Goal: Task Accomplishment & Management: Complete application form

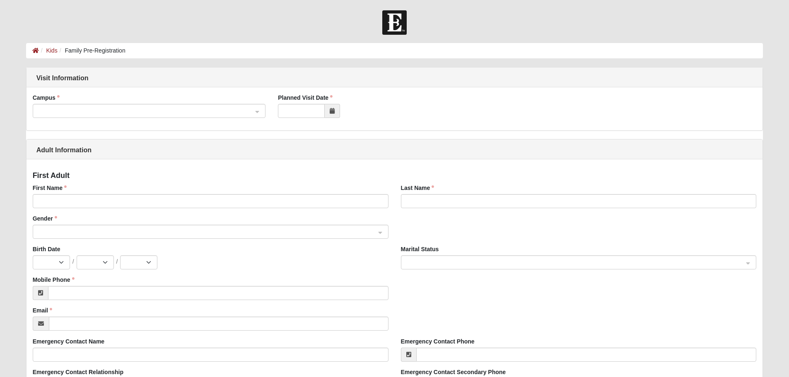
scroll to position [41, 0]
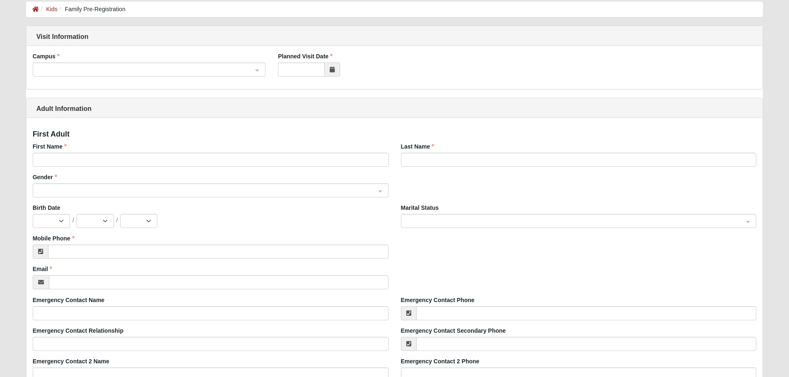
click at [80, 68] on span at bounding box center [145, 69] width 215 height 9
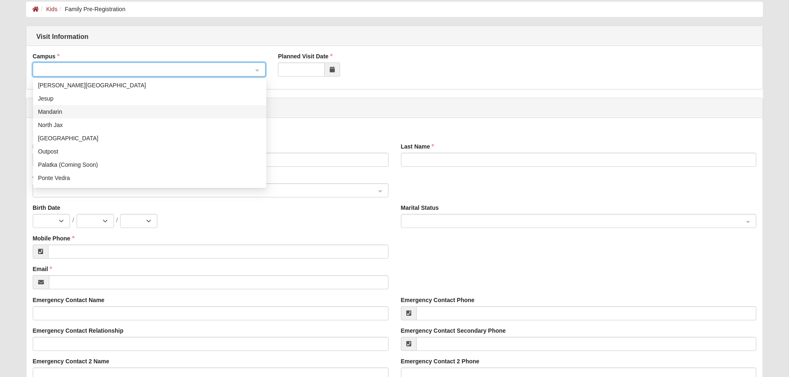
scroll to position [106, 0]
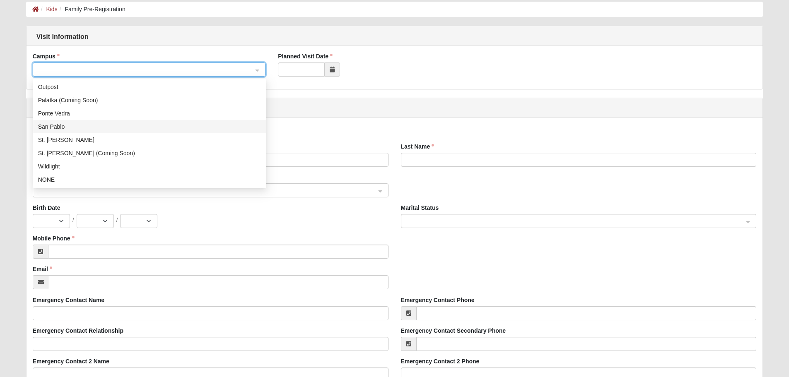
click at [65, 132] on div "San Pablo" at bounding box center [149, 126] width 233 height 13
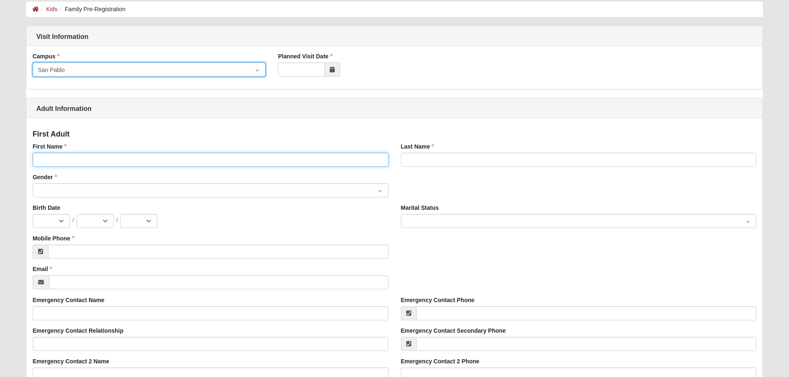
click at [161, 158] on input "First Name" at bounding box center [211, 160] width 356 height 14
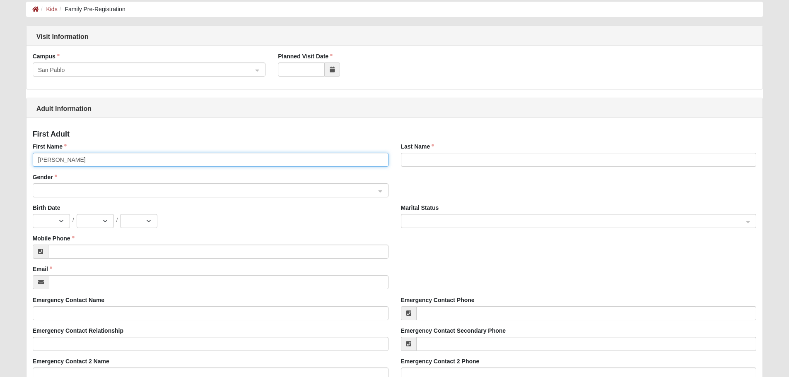
type input "Emily"
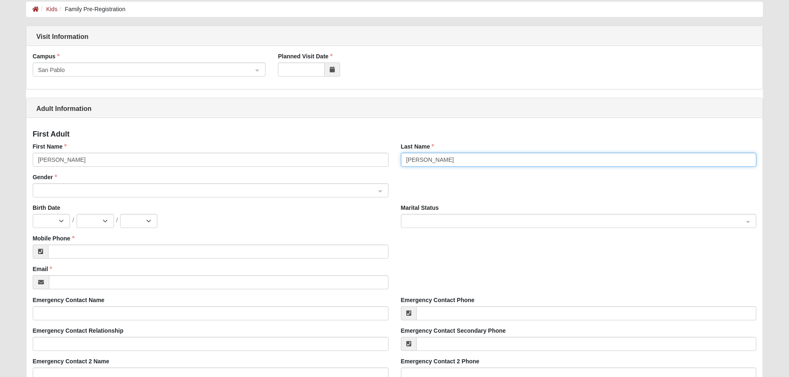
type input "Tatum"
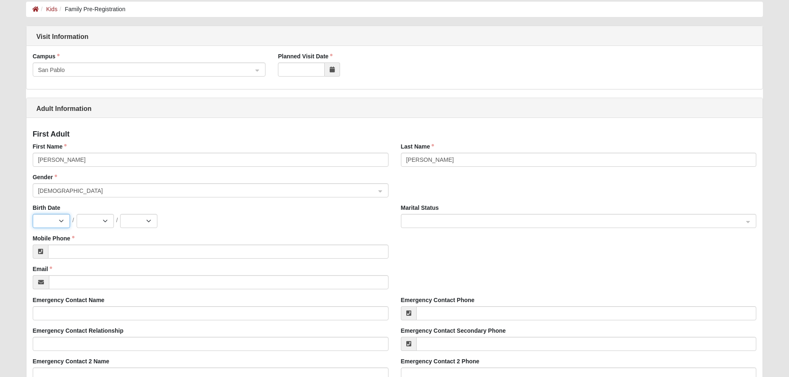
click at [56, 221] on select "Jan Feb Mar Apr May Jun Jul Aug Sep Oct Nov Dec" at bounding box center [51, 221] width 37 height 14
select select "10"
click at [33, 214] on select "Jan Feb Mar Apr May Jun Jul Aug Sep Oct Nov Dec" at bounding box center [51, 221] width 37 height 14
click at [104, 227] on select "1 2 3 4 5 6 7 8 9 10 11 12 13 14 15 16 17 18 19 20 21 22 23 24 25 26 27 28 29 3…" at bounding box center [95, 221] width 37 height 14
select select "26"
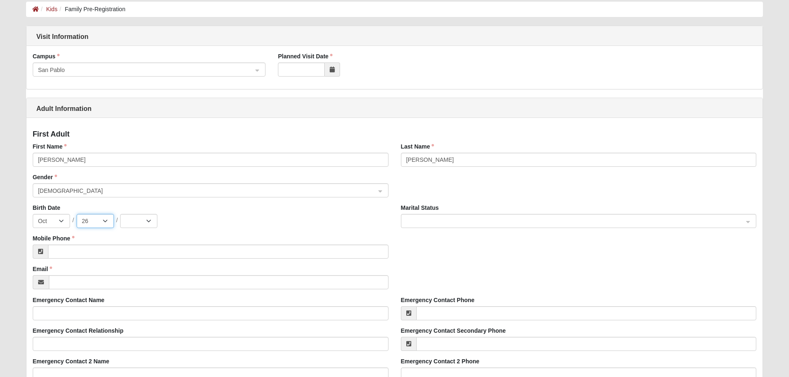
click at [77, 214] on select "1 2 3 4 5 6 7 8 9 10 11 12 13 14 15 16 17 18 19 20 21 22 23 24 25 26 27 28 29 3…" at bounding box center [95, 221] width 37 height 14
click at [146, 225] on select "2025 2024 2023 2022 2021 2020 2019 2018 2017 2016 2015 2014 2013 2012 2011 2010…" at bounding box center [138, 221] width 37 height 14
select select "1994"
click at [120, 214] on select "2025 2024 2023 2022 2021 2020 2019 2018 2017 2016 2015 2014 2013 2012 2011 2010…" at bounding box center [138, 221] width 37 height 14
click at [411, 217] on span at bounding box center [575, 221] width 338 height 9
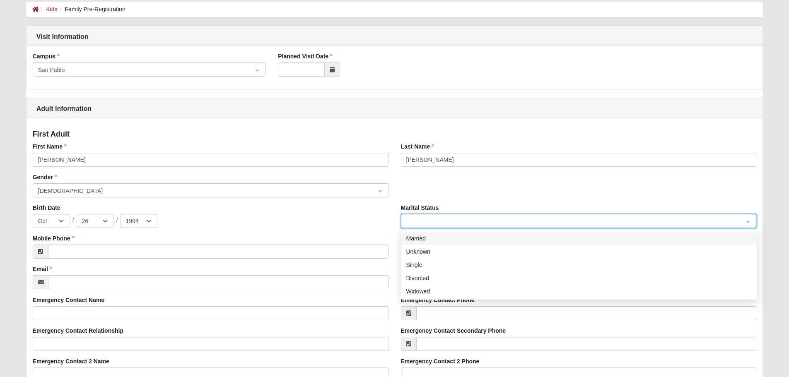
click at [428, 242] on div "Married" at bounding box center [579, 238] width 346 height 9
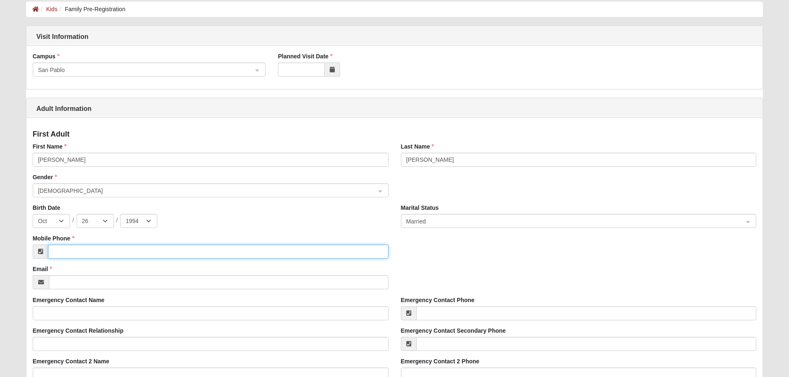
drag, startPoint x: 121, startPoint y: 258, endPoint x: 122, endPoint y: 253, distance: 4.8
click at [121, 258] on input "Mobile Phone" at bounding box center [218, 252] width 340 height 14
click at [122, 254] on input "Mobile Phone" at bounding box center [218, 252] width 340 height 14
type input "[PHONE_NUMBER]"
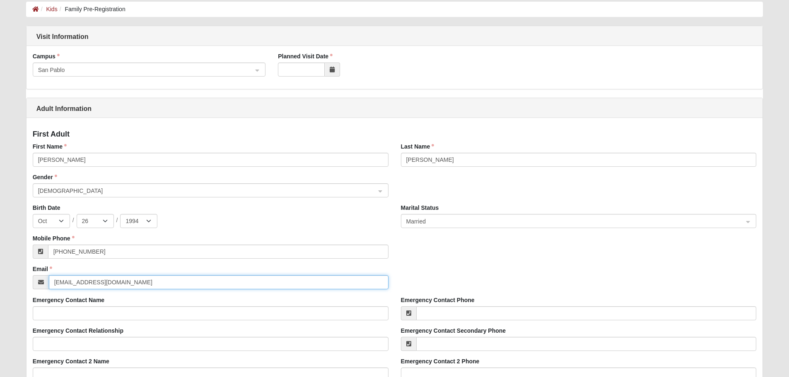
type input "emilyakridge94@gmail.com"
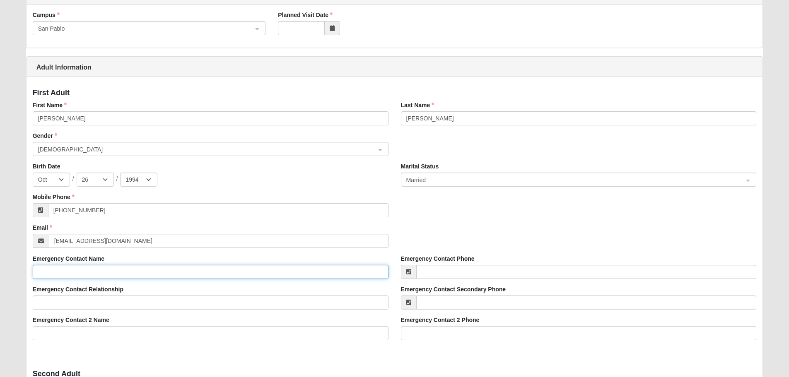
scroll to position [124, 0]
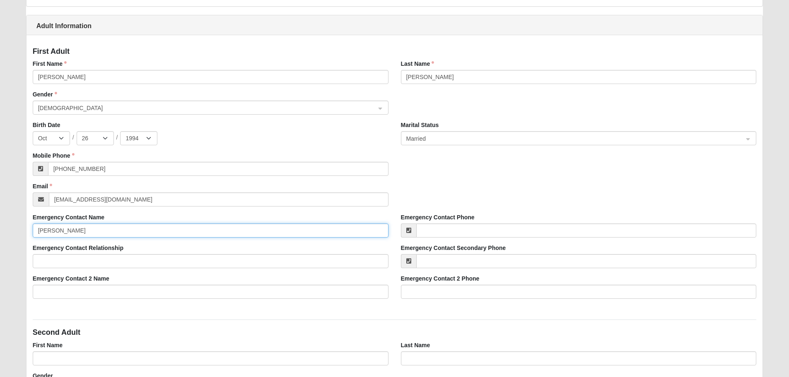
type input "kristin seay"
type input "[PHONE_NUMBER]"
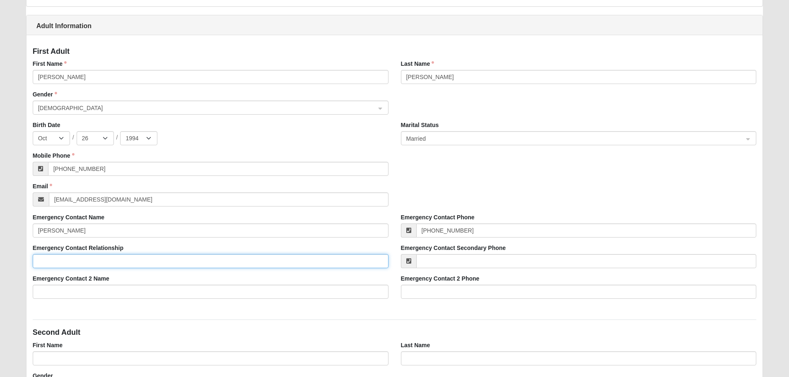
click at [101, 258] on input "Emergency Contact Relationship" at bounding box center [211, 261] width 356 height 14
type input "friend"
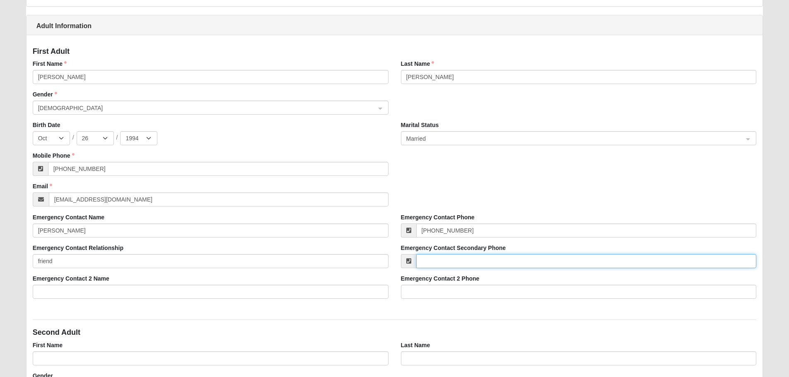
click at [477, 263] on input "Emergency Contact Secondary Phone" at bounding box center [586, 261] width 340 height 14
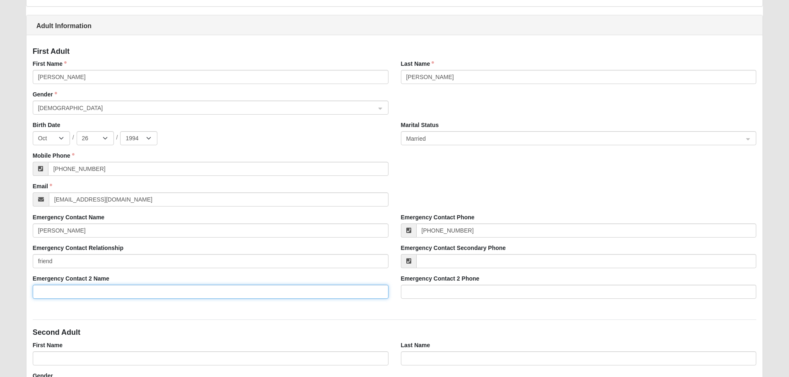
click at [282, 292] on input "Emergency Contact 2 Name" at bounding box center [211, 292] width 356 height 14
type input "[PERSON_NAME]"
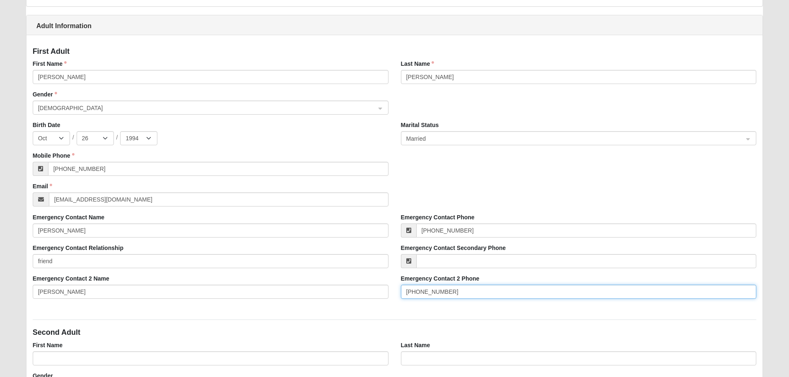
scroll to position [0, 0]
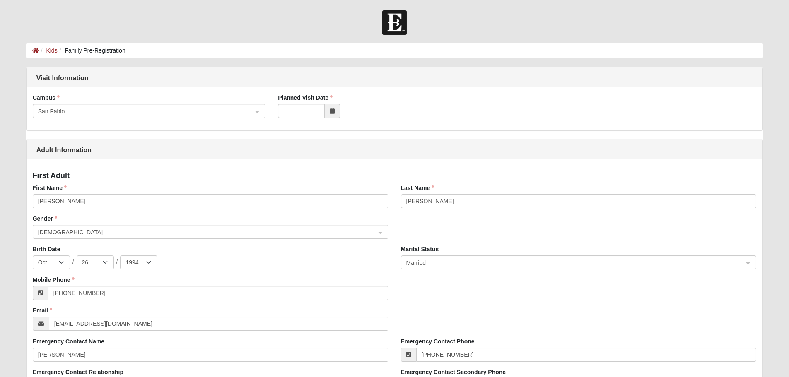
type input "904-796-7034"
click at [331, 109] on icon at bounding box center [332, 111] width 5 height 6
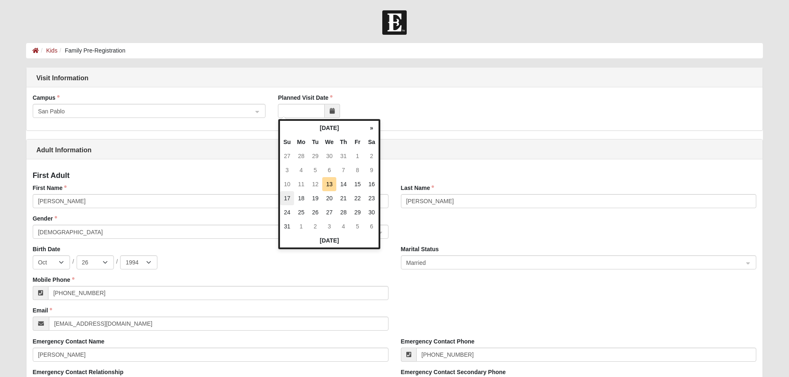
drag, startPoint x: 285, startPoint y: 198, endPoint x: 294, endPoint y: 195, distance: 8.6
click at [285, 198] on td "17" at bounding box center [287, 198] width 14 height 14
type input "[DATE]"
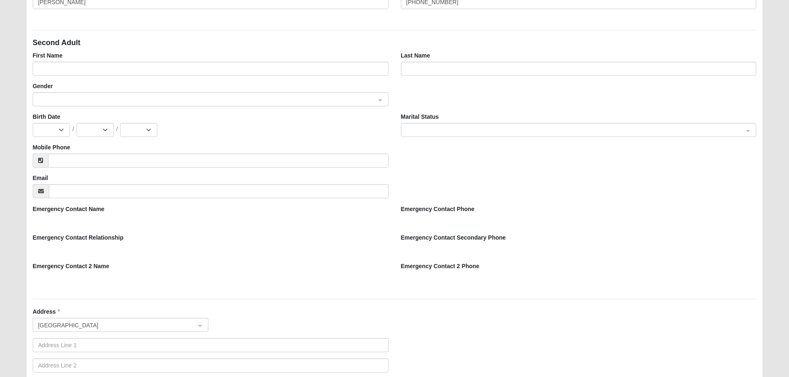
scroll to position [373, 0]
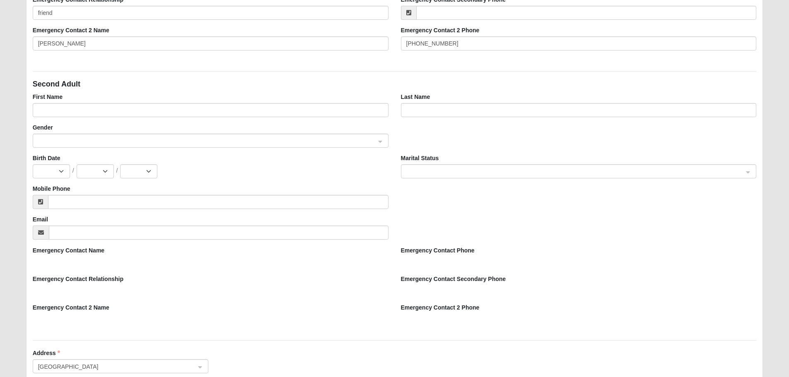
click at [183, 118] on div "First Name" at bounding box center [211, 108] width 368 height 31
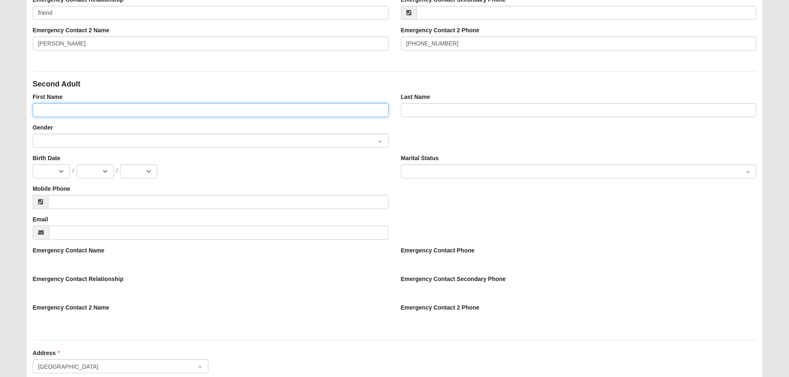
click at [183, 113] on input "First Name" at bounding box center [211, 110] width 356 height 14
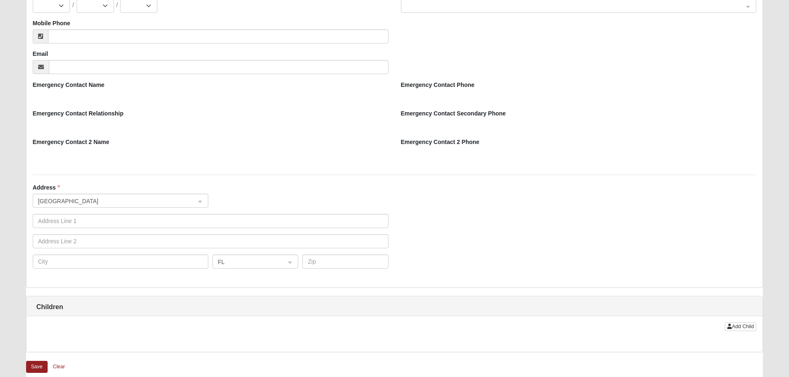
scroll to position [580, 0]
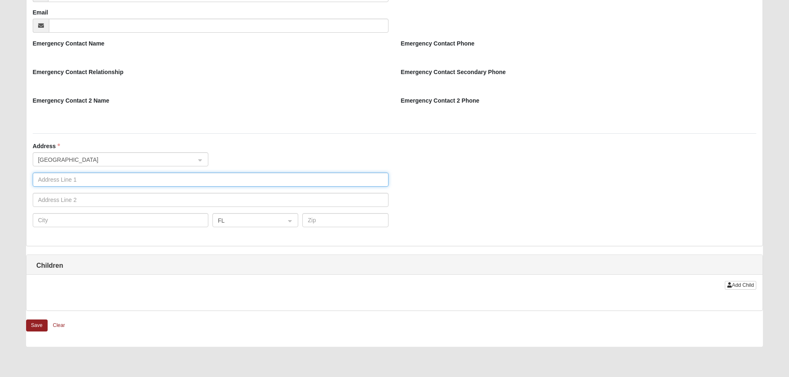
click at [96, 182] on input "text" at bounding box center [211, 180] width 356 height 14
type input "[STREET_ADDRESS]"
type input "LAWTEY"
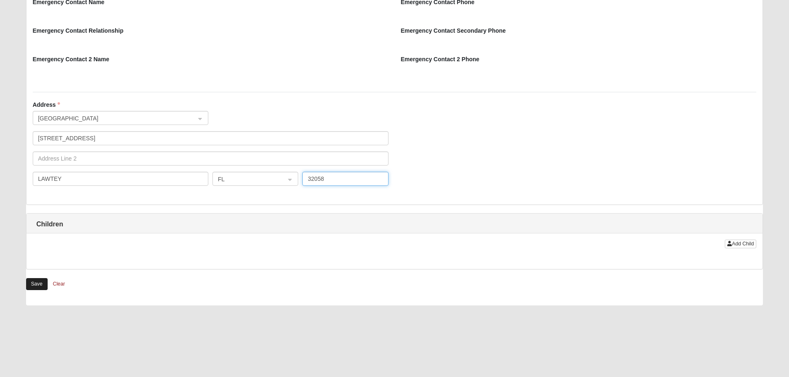
type input "32058"
drag, startPoint x: 35, startPoint y: 284, endPoint x: 151, endPoint y: 246, distance: 122.1
click at [35, 285] on button "Save" at bounding box center [37, 284] width 22 height 12
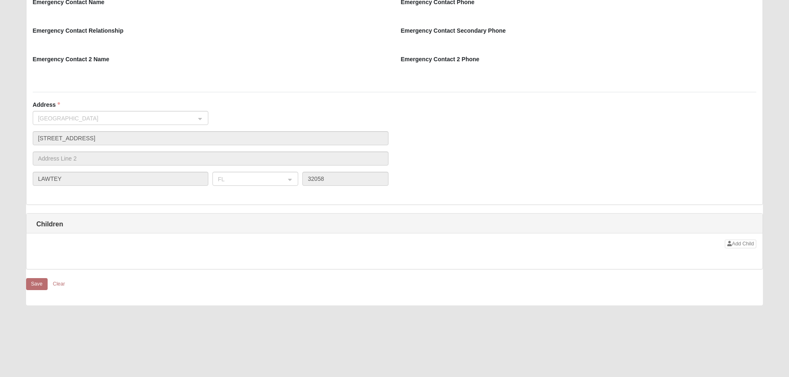
scroll to position [414, 0]
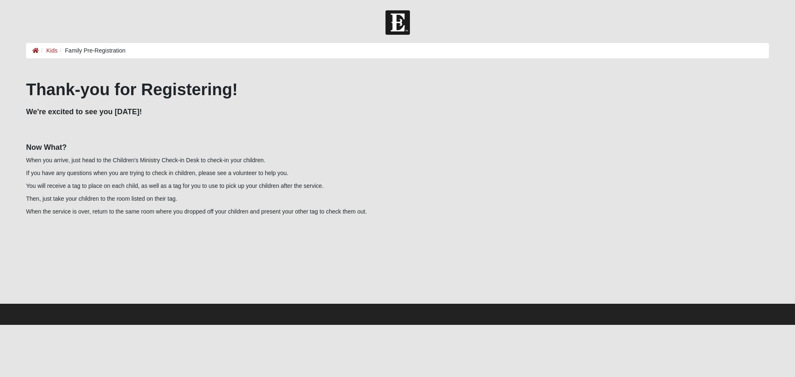
click at [81, 48] on li "Family Pre-Registration" at bounding box center [92, 50] width 68 height 9
click at [52, 48] on link "Kids" at bounding box center [51, 50] width 11 height 7
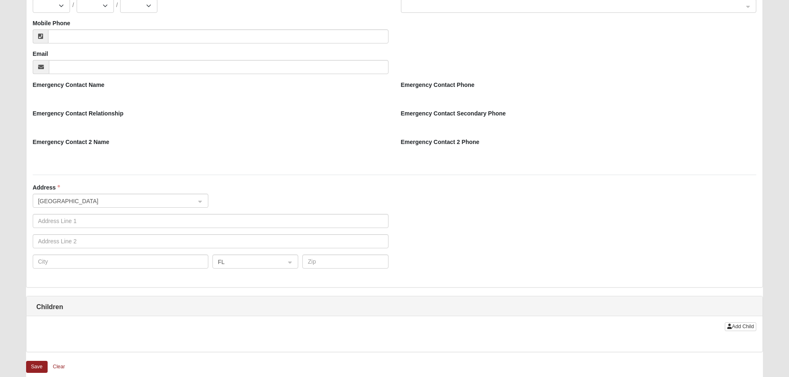
scroll to position [580, 0]
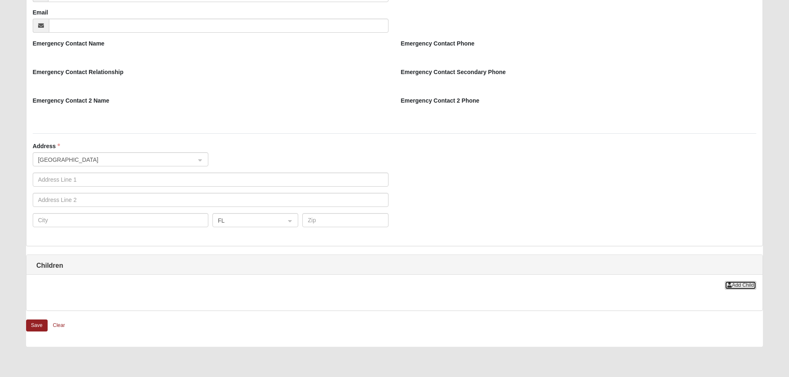
click at [749, 288] on span "Add Child" at bounding box center [743, 285] width 22 height 6
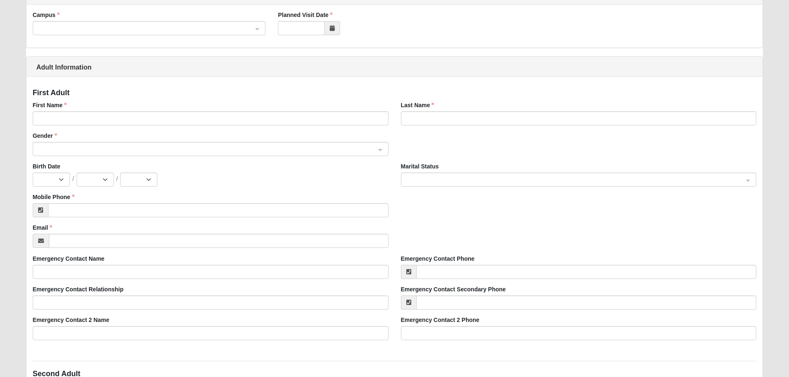
scroll to position [0, 0]
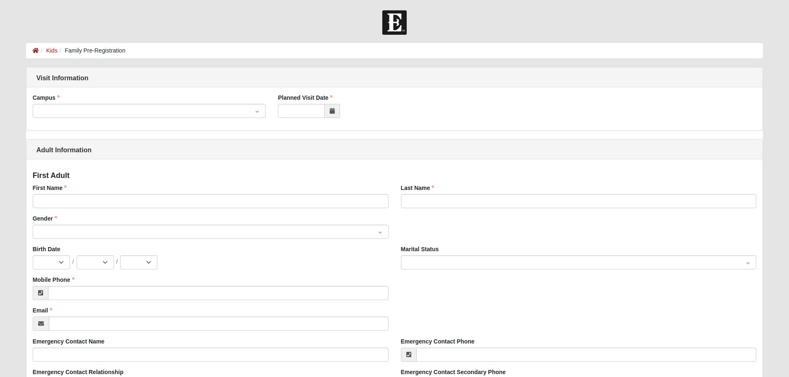
click at [130, 111] on span at bounding box center [145, 111] width 215 height 9
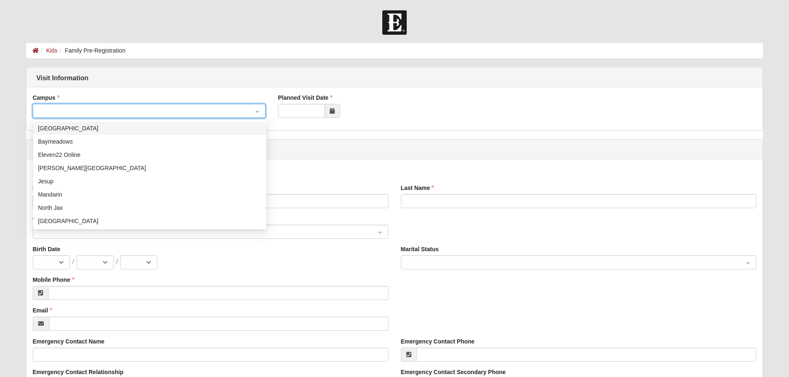
click at [121, 111] on span at bounding box center [145, 111] width 215 height 9
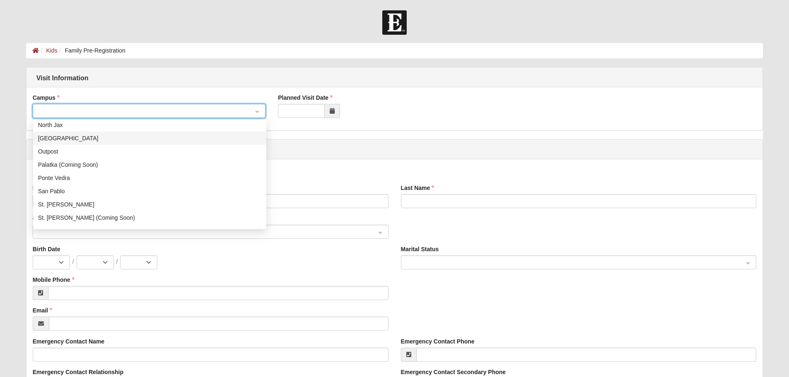
scroll to position [106, 0]
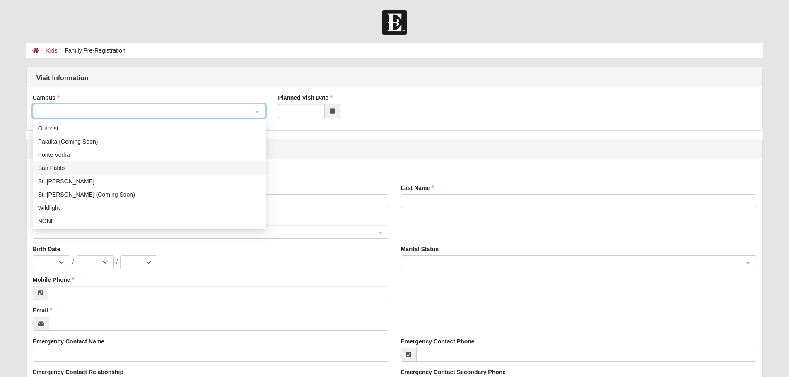
click at [77, 167] on div "San Pablo" at bounding box center [149, 168] width 223 height 9
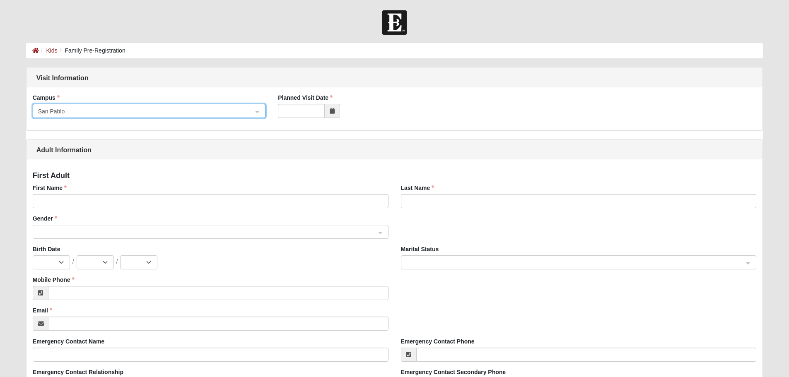
click at [327, 107] on span at bounding box center [332, 111] width 15 height 14
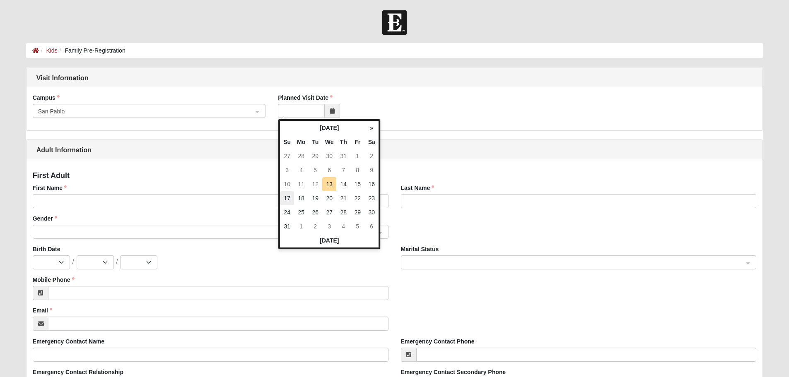
click at [283, 199] on td "17" at bounding box center [287, 198] width 14 height 14
type input "[DATE]"
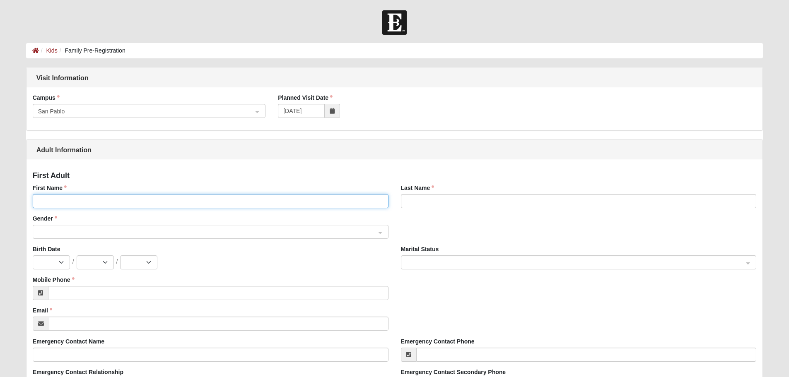
click at [103, 203] on input "First Name" at bounding box center [211, 201] width 356 height 14
type input "[PERSON_NAME]"
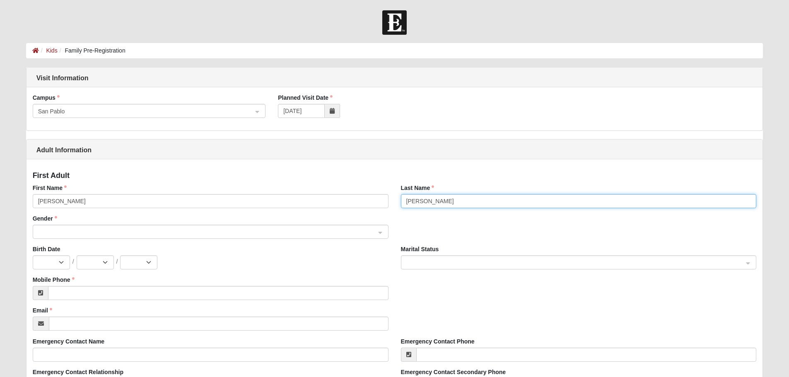
type input "[PERSON_NAME]"
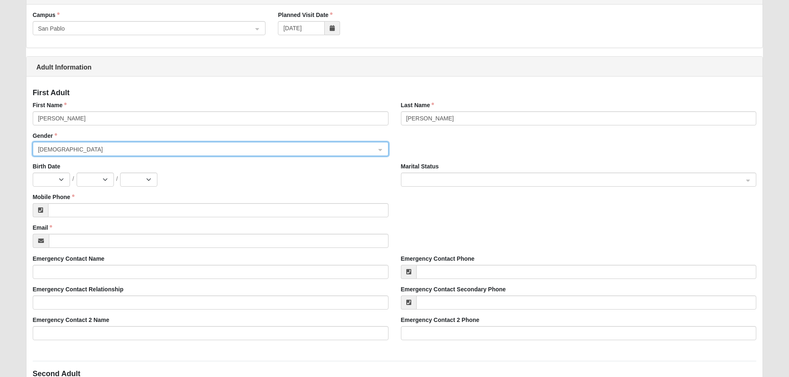
scroll to position [124, 0]
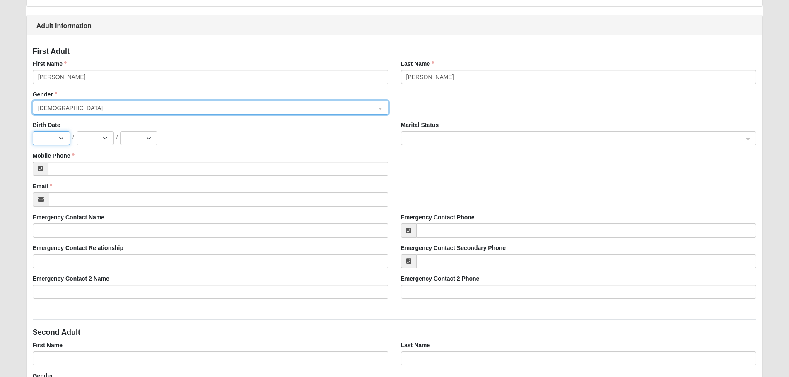
click at [47, 139] on select "Jan Feb Mar Apr May Jun [DATE] Aug Sep Oct Nov Dec" at bounding box center [51, 138] width 37 height 14
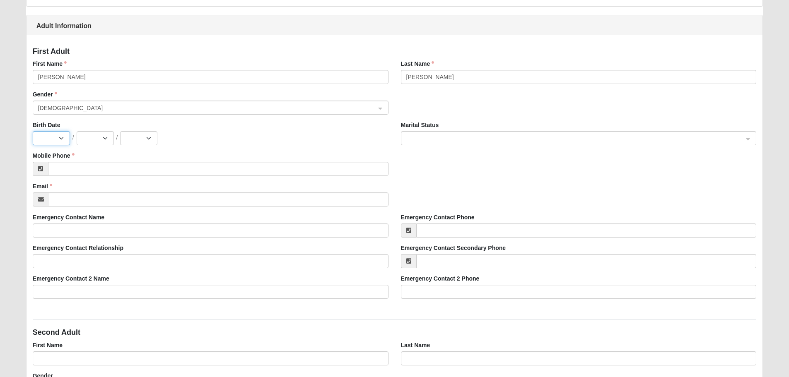
select select "10"
click at [33, 131] on select "Jan Feb Mar Apr May Jun [DATE] Aug Sep Oct Nov Dec" at bounding box center [51, 138] width 37 height 14
click at [99, 127] on div "Birth Date Jan Feb Mar Apr May Jun [DATE] Aug Sep Oct Nov [DATE] 2 3 4 5 6 7 8 …" at bounding box center [211, 133] width 356 height 24
click at [97, 137] on select "1 2 3 4 5 6 7 8 9 10 11 12 13 14 15 16 17 18 19 20 21 22 23 24 25 26 27 28 29 3…" at bounding box center [95, 138] width 37 height 14
select select "26"
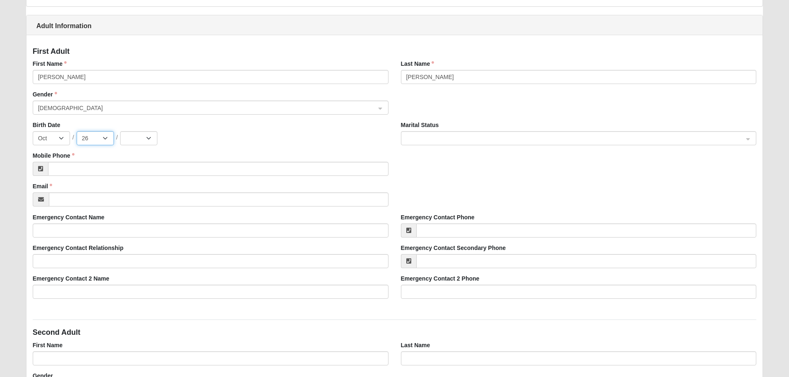
click at [77, 131] on select "1 2 3 4 5 6 7 8 9 10 11 12 13 14 15 16 17 18 19 20 21 22 23 24 25 26 27 28 29 3…" at bounding box center [95, 138] width 37 height 14
click at [139, 134] on select "2025 2024 2023 2022 2021 2020 2019 2018 2017 2016 2015 2014 2013 2012 2011 2010…" at bounding box center [138, 138] width 37 height 14
select select "1994"
click at [120, 131] on select "2025 2024 2023 2022 2021 2020 2019 2018 2017 2016 2015 2014 2013 2012 2011 2010…" at bounding box center [138, 138] width 37 height 14
click at [444, 134] on input "search" at bounding box center [576, 138] width 340 height 12
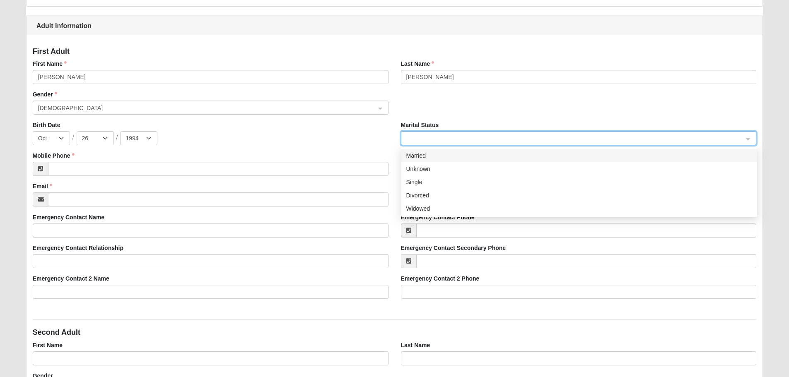
drag, startPoint x: 422, startPoint y: 156, endPoint x: 304, endPoint y: 170, distance: 119.7
click at [422, 156] on div "Married" at bounding box center [579, 155] width 346 height 9
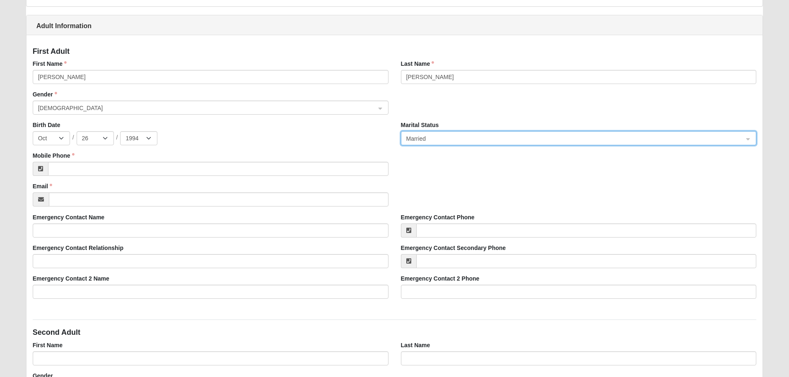
click at [138, 158] on div "Mobile Phone" at bounding box center [211, 164] width 356 height 24
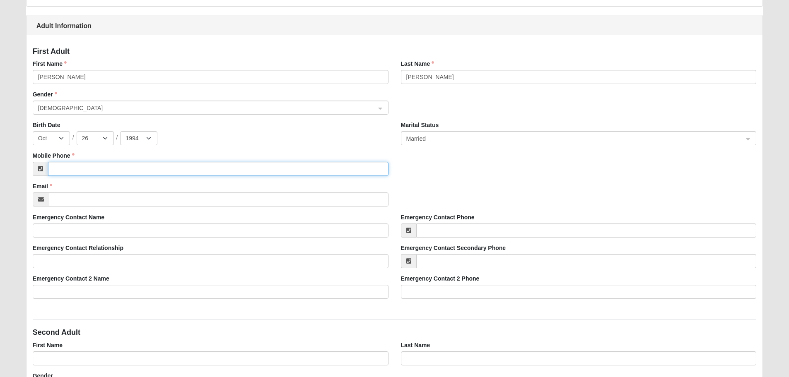
click at [137, 166] on input "Mobile Phone" at bounding box center [218, 169] width 340 height 14
type input "[PHONE_NUMBER]"
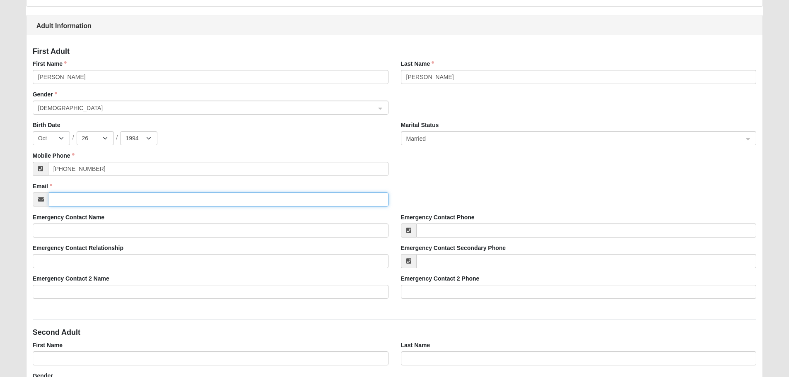
click at [149, 206] on input "Email" at bounding box center [219, 200] width 340 height 14
type input "[EMAIL_ADDRESS][DOMAIN_NAME]"
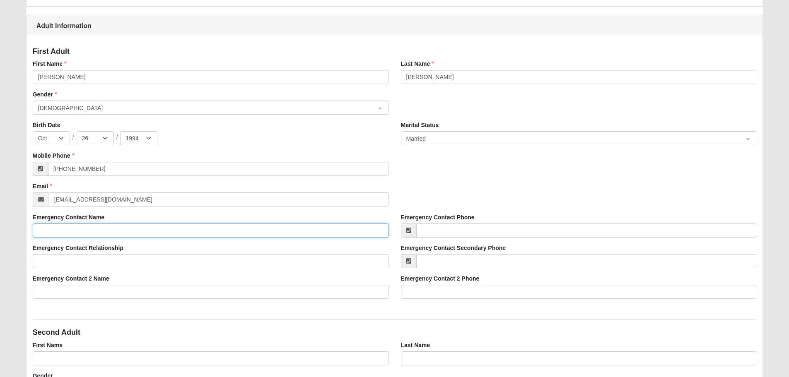
click at [168, 236] on input "Emergency Contact Name" at bounding box center [211, 231] width 356 height 14
type input "[PERSON_NAME]"
click at [455, 231] on input "Emergency Contact Phone" at bounding box center [586, 231] width 340 height 14
type input "[PHONE_NUMBER]"
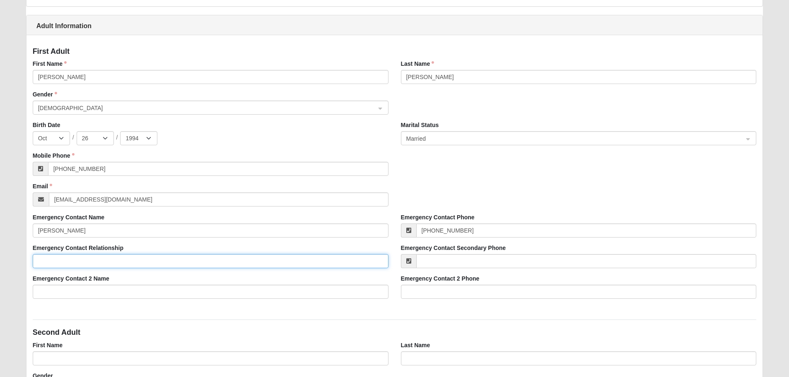
click at [206, 261] on input "Emergency Contact Relationship" at bounding box center [211, 261] width 356 height 14
type input "B"
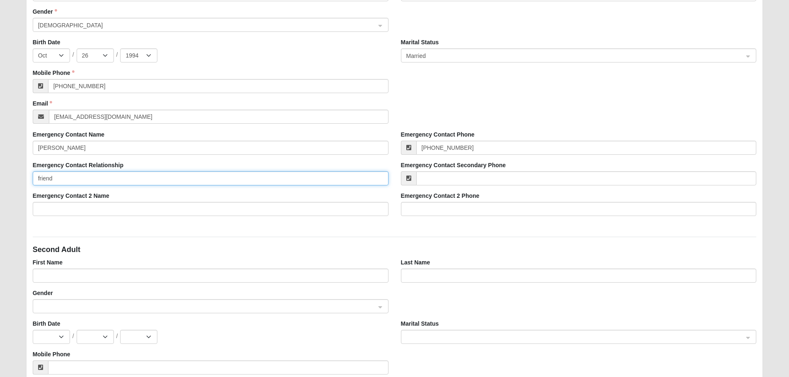
type input "friend"
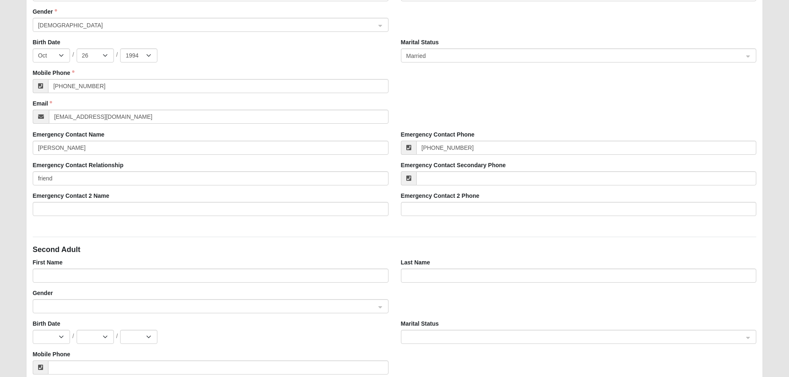
scroll to position [249, 0]
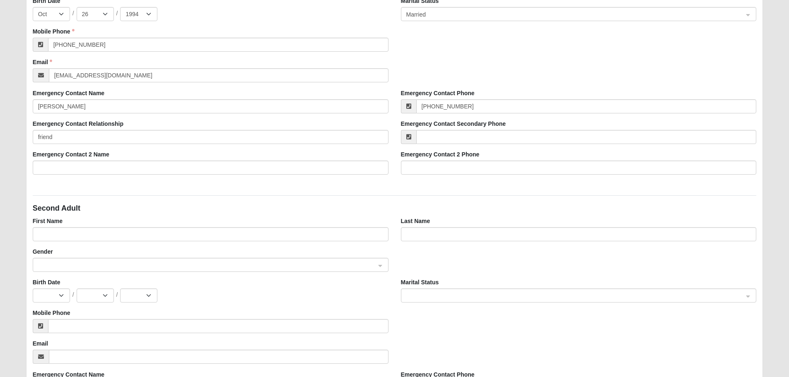
click at [150, 155] on div "Emergency Contact 2 Name" at bounding box center [211, 162] width 356 height 24
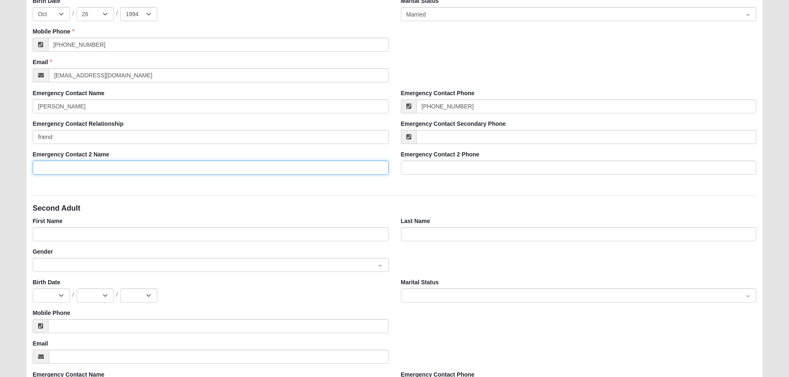
click at [145, 168] on input "Emergency Contact 2 Name" at bounding box center [211, 168] width 356 height 14
type input "[PERSON_NAME]"
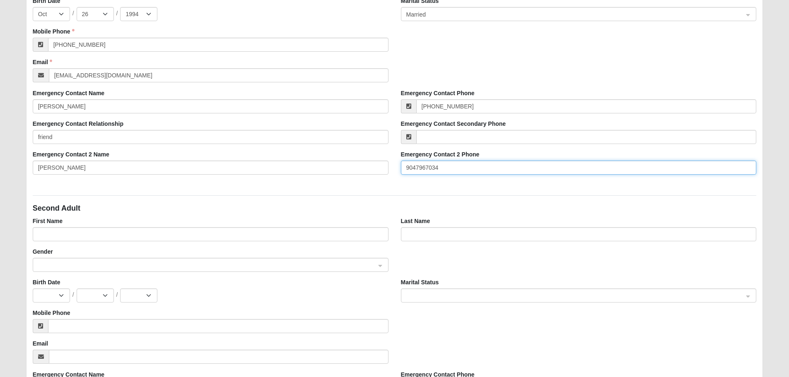
type input "9047967034"
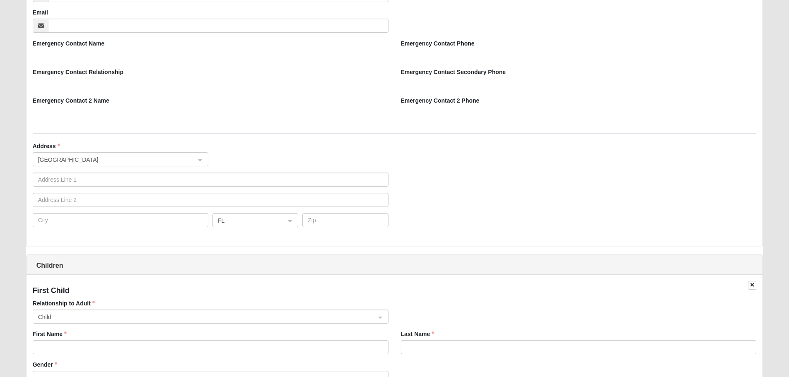
scroll to position [621, 0]
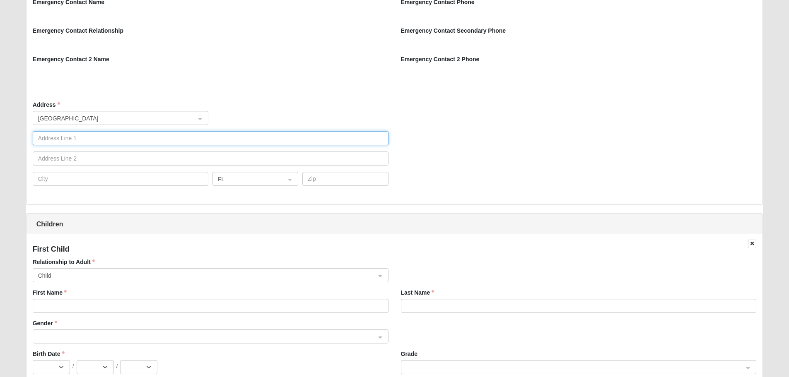
click at [90, 140] on input "text" at bounding box center [211, 138] width 356 height 14
type input "[STREET_ADDRESS]"
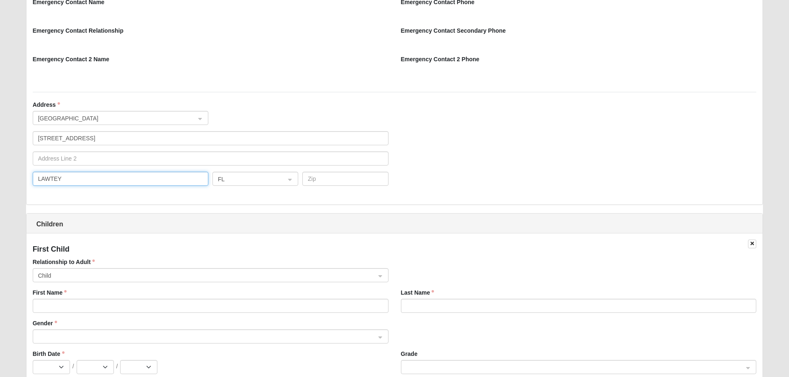
type input "LAWTEY"
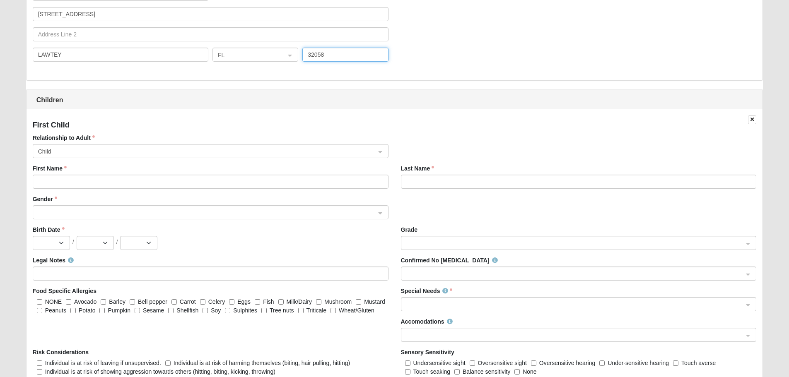
type input "32058"
click at [131, 182] on input "First Name" at bounding box center [211, 182] width 356 height 14
type input "Huck"
type input "[PERSON_NAME]"
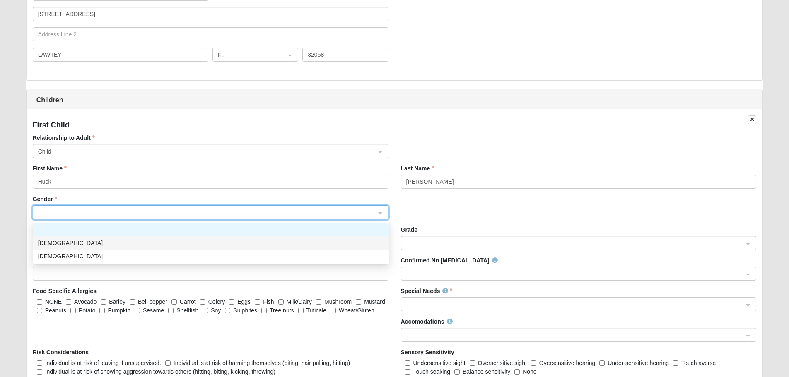
click at [51, 240] on div "[DEMOGRAPHIC_DATA]" at bounding box center [211, 243] width 346 height 9
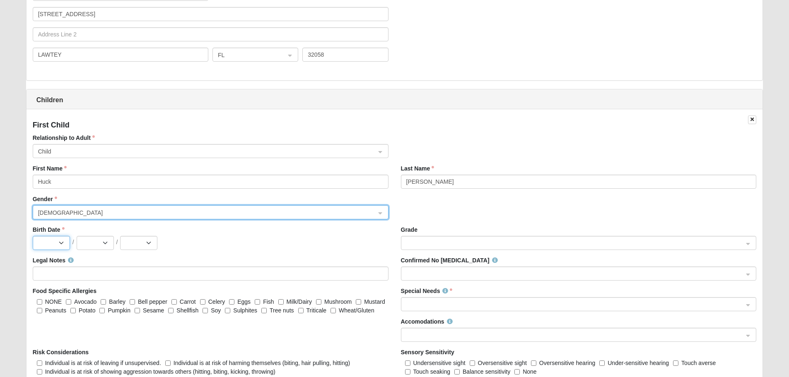
click at [55, 247] on select "Jan Feb Mar Apr May Jun [DATE] Aug Sep Oct Nov Dec" at bounding box center [51, 243] width 37 height 14
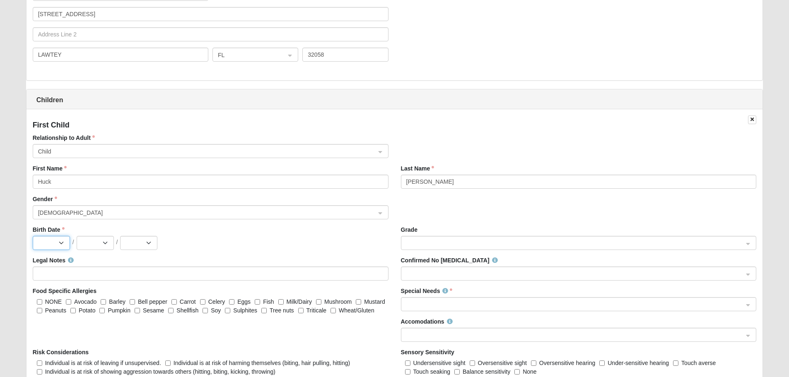
select select "6"
click at [33, 236] on select "Jan Feb Mar Apr May Jun [DATE] Aug Sep Oct Nov Dec" at bounding box center [51, 243] width 37 height 14
click at [105, 249] on select "1 2 3 4 5 6 7 8 9 10 11 12 13 14 15 16 17 18 19 20 21 22 23 24 25 26 27 28 29 30" at bounding box center [95, 243] width 37 height 14
select select "2"
click at [77, 236] on select "1 2 3 4 5 6 7 8 9 10 11 12 13 14 15 16 17 18 19 20 21 22 23 24 25 26 27 28 29 30" at bounding box center [95, 243] width 37 height 14
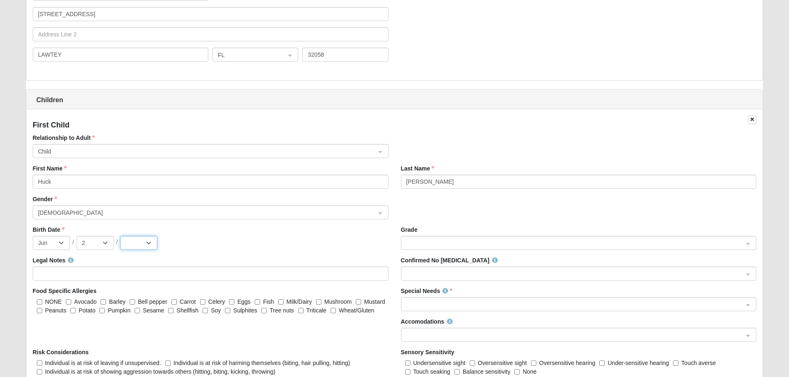
click at [133, 243] on select "2025 2024 2023 2022 2021 2020 2019 2018 2017 2016 2015 2014 2013 2012 2011 2010…" at bounding box center [138, 243] width 37 height 14
select select "2020"
click at [120, 236] on select "2025 2024 2023 2022 2021 2020 2019 2018 2017 2016 2015 2014 2013 2012 2011 2010…" at bounding box center [138, 243] width 37 height 14
click at [437, 245] on span at bounding box center [575, 243] width 338 height 9
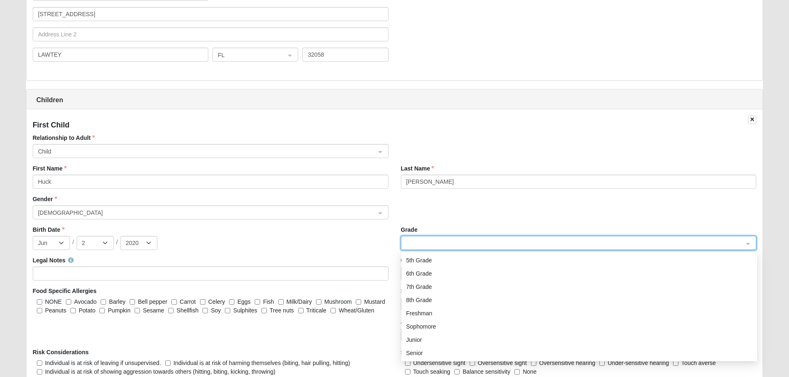
scroll to position [0, 0]
click at [433, 256] on div "Kindergarten" at bounding box center [579, 260] width 346 height 9
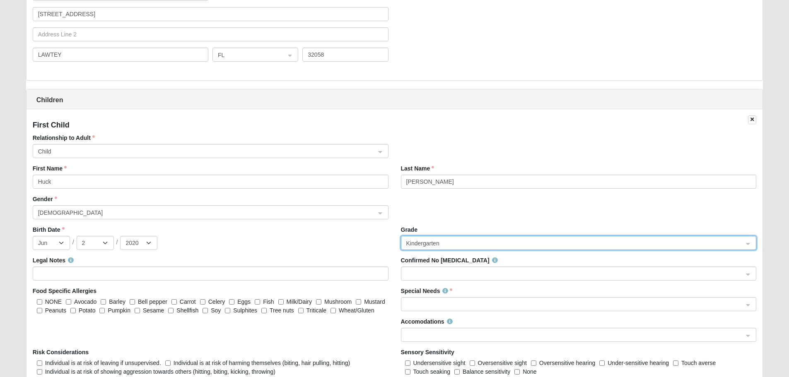
click at [444, 200] on div "Gender [DEMOGRAPHIC_DATA] 0 1 2 [DEMOGRAPHIC_DATA] [DEMOGRAPHIC_DATA]" at bounding box center [395, 210] width 736 height 31
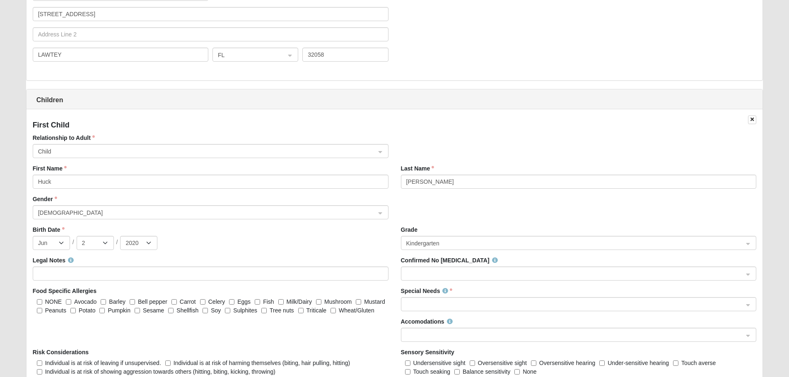
scroll to position [787, 0]
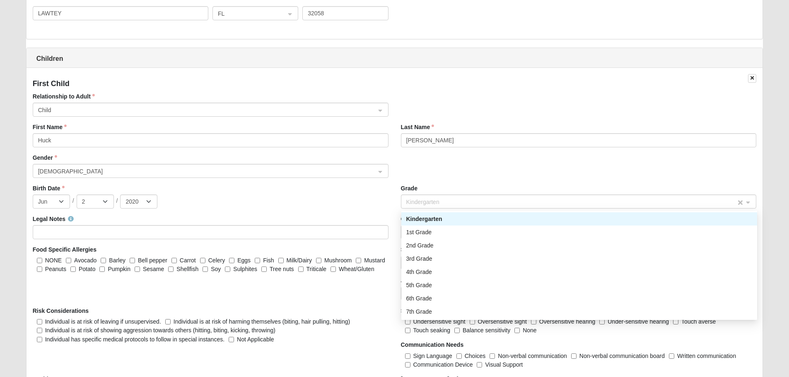
click at [444, 200] on span "Kindergarten" at bounding box center [571, 202] width 330 height 9
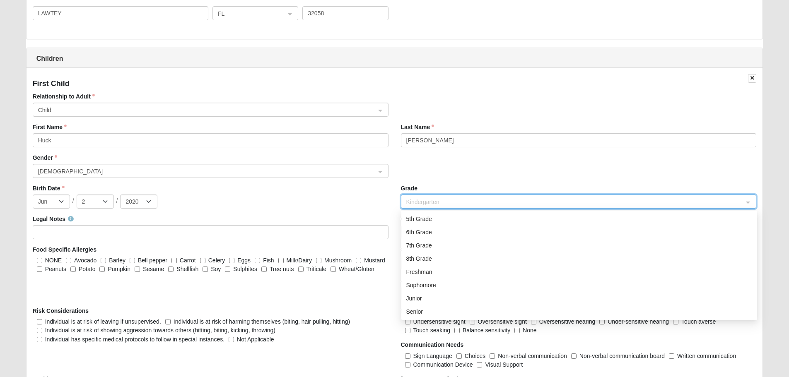
scroll to position [0, 0]
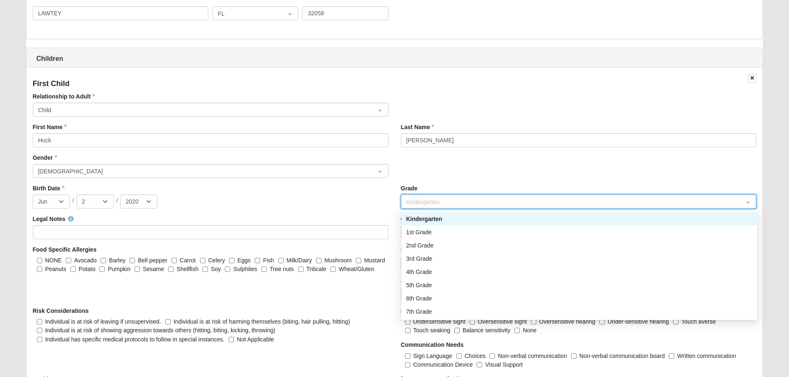
click at [449, 174] on div "Gender [DEMOGRAPHIC_DATA] 0 1 2 [DEMOGRAPHIC_DATA] [DEMOGRAPHIC_DATA]" at bounding box center [395, 169] width 736 height 31
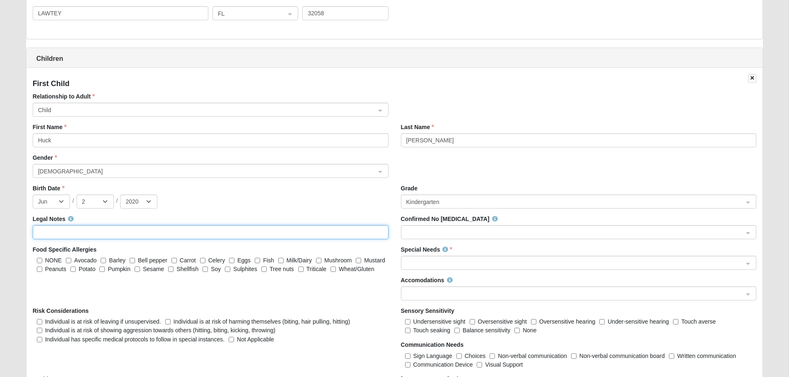
click at [55, 227] on input "Legal Notes" at bounding box center [211, 232] width 356 height 14
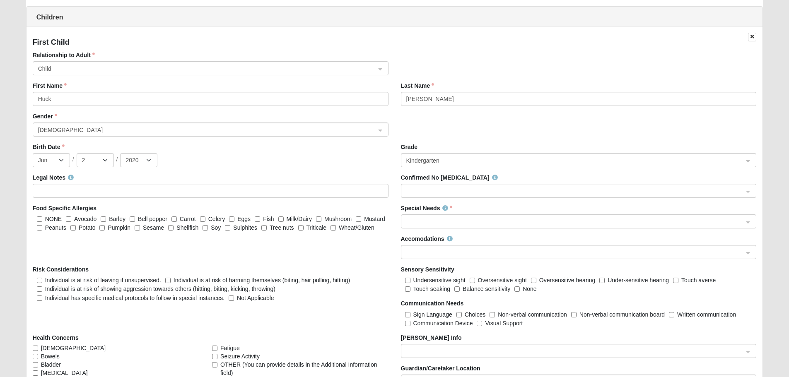
click at [480, 200] on div "Confirmed No [MEDICAL_DATA]" at bounding box center [579, 189] width 368 height 31
click at [484, 191] on span at bounding box center [575, 191] width 338 height 9
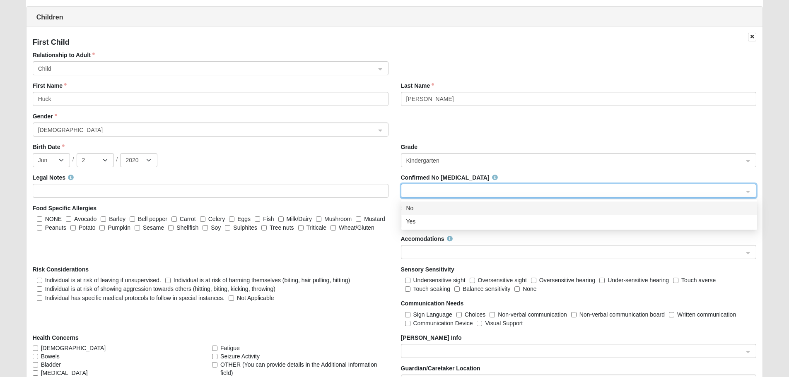
click at [422, 210] on div "No" at bounding box center [579, 208] width 346 height 9
click at [461, 220] on span at bounding box center [575, 221] width 338 height 9
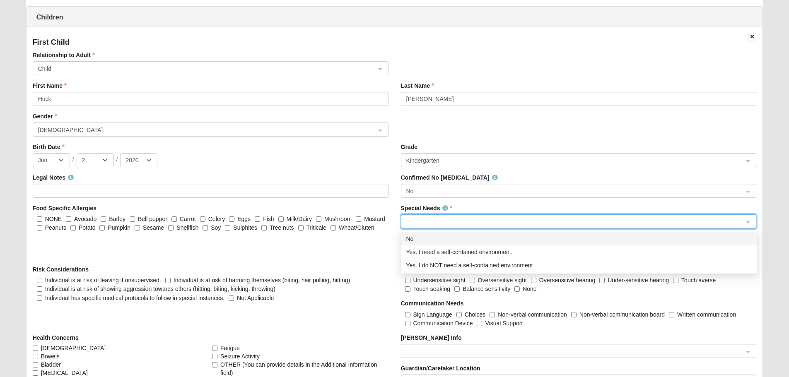
click at [447, 239] on div "No" at bounding box center [579, 238] width 346 height 9
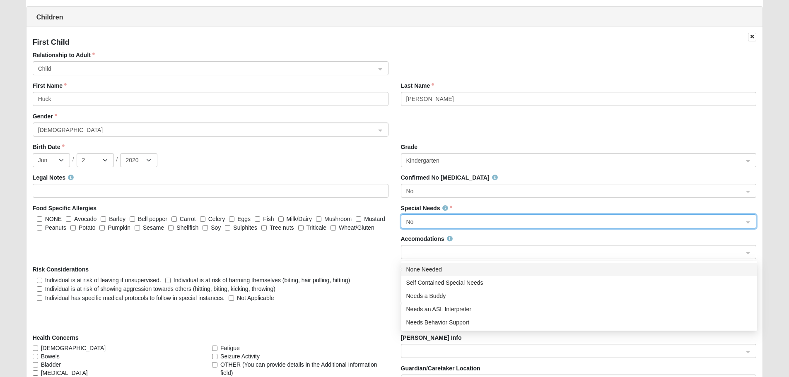
click at [448, 258] on span at bounding box center [576, 253] width 340 height 14
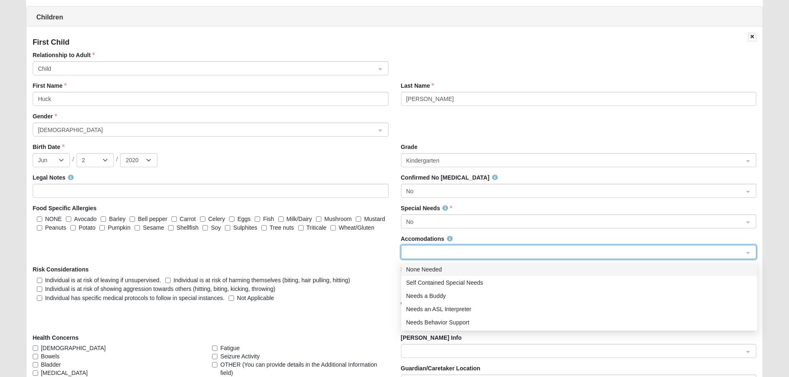
click at [438, 272] on div "None Needed" at bounding box center [579, 269] width 346 height 9
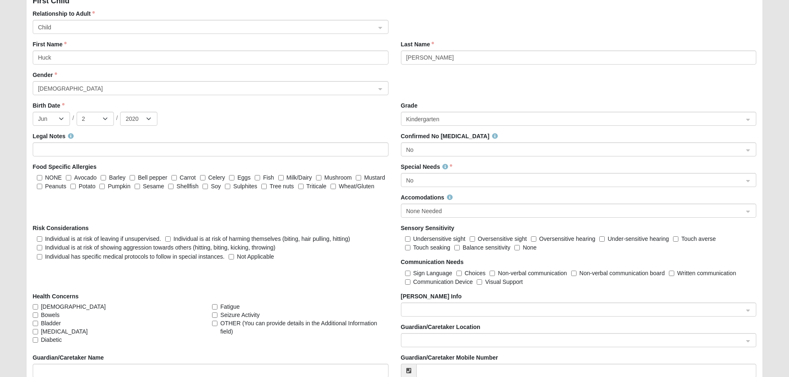
scroll to position [911, 0]
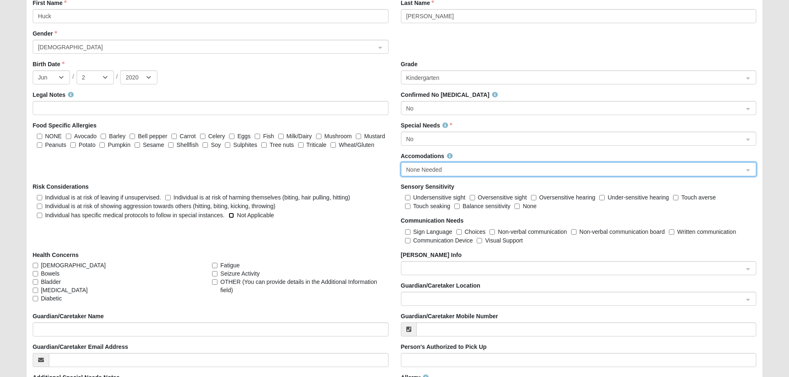
click at [232, 215] on input "Not Applicable" at bounding box center [231, 215] width 5 height 5
checkbox input "true"
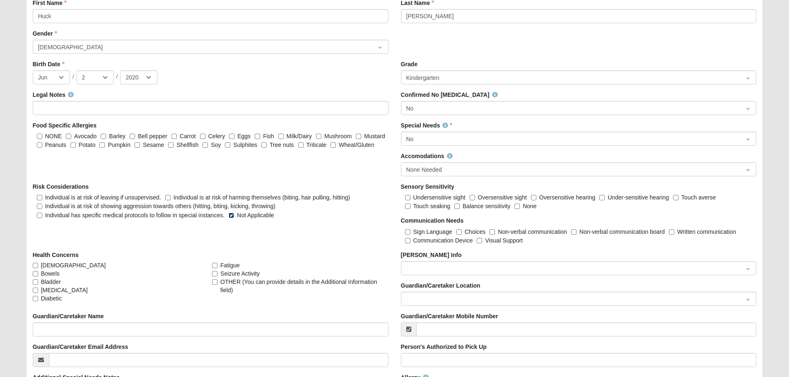
scroll to position [953, 0]
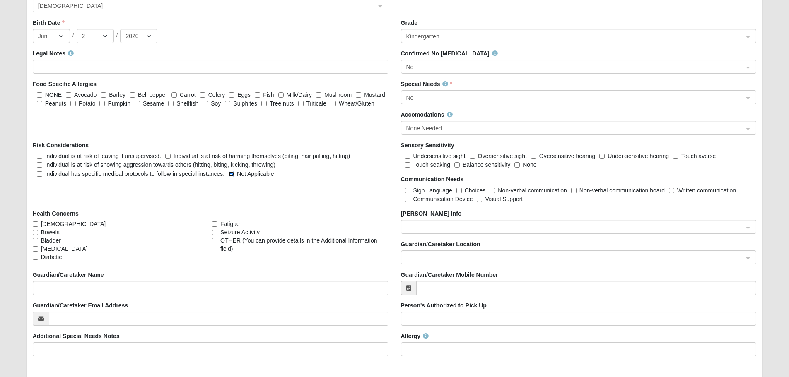
click at [499, 223] on span at bounding box center [575, 227] width 338 height 9
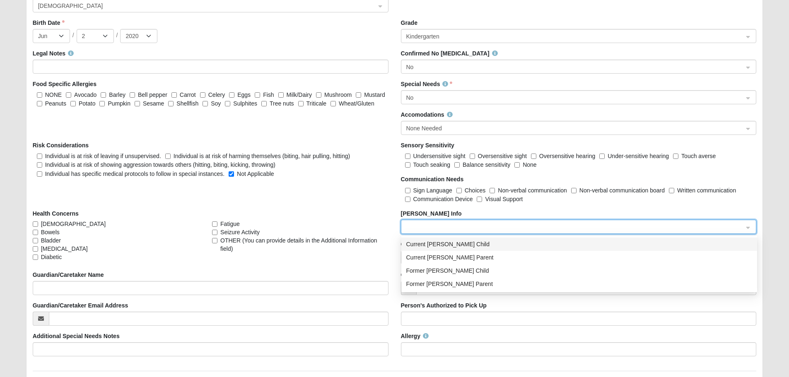
click at [395, 240] on div "Health Concerns [DEMOGRAPHIC_DATA] Bowels Bladder [MEDICAL_DATA] Diabetic Fatig…" at bounding box center [579, 255] width 368 height 31
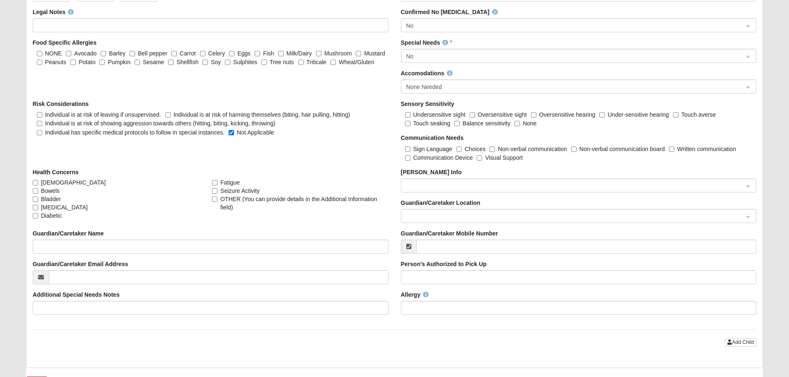
scroll to position [1118, 0]
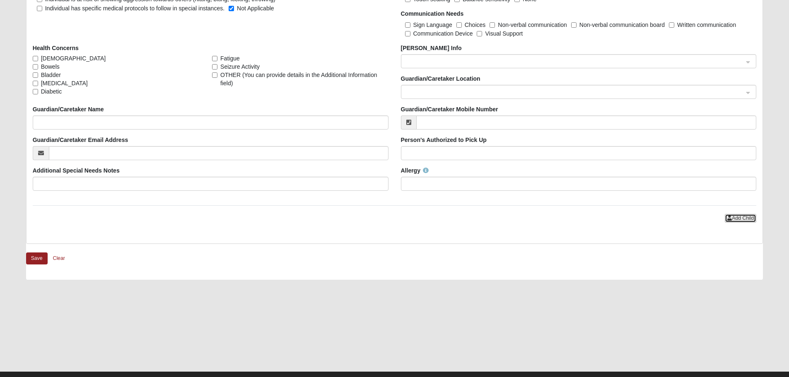
click at [751, 220] on span "Add Child" at bounding box center [743, 218] width 22 height 6
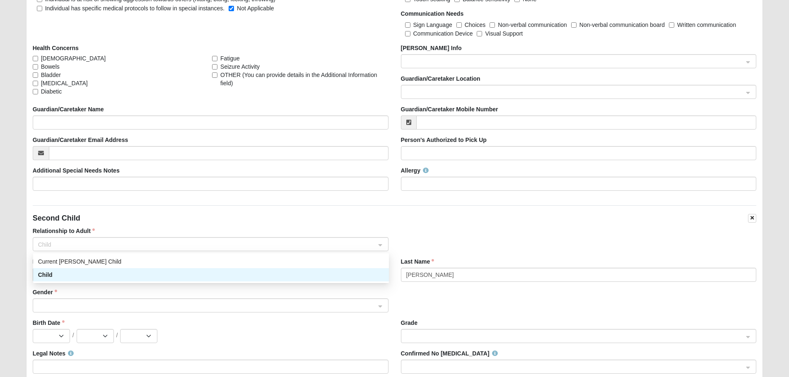
click at [67, 246] on span "Child" at bounding box center [207, 244] width 338 height 9
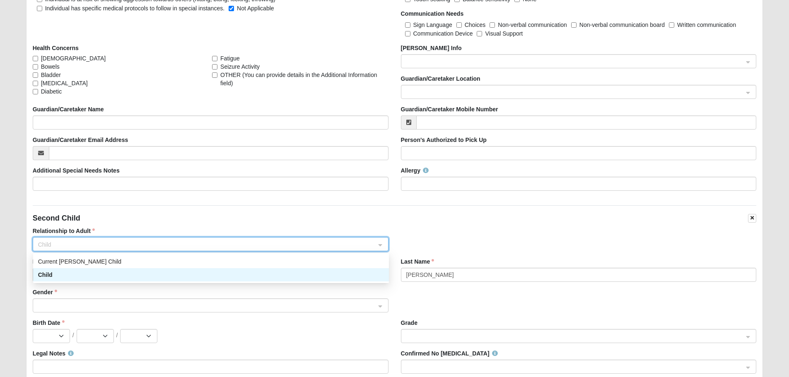
click at [199, 208] on div "First Child Relationship to Adult Child First Name [PERSON_NAME] Last Name [PER…" at bounding box center [395, 223] width 736 height 973
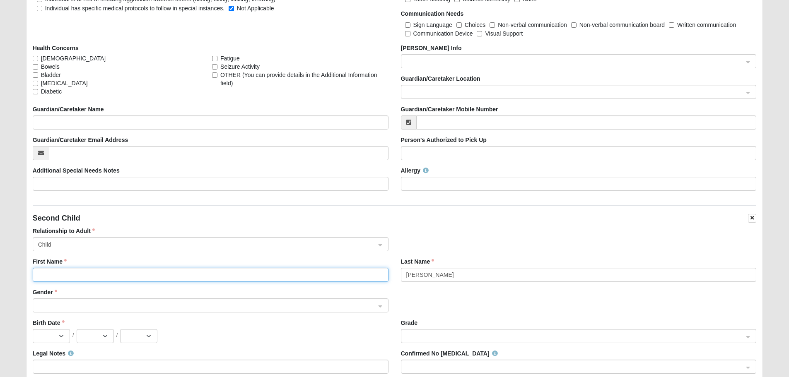
click at [70, 278] on input "First Name" at bounding box center [211, 275] width 356 height 14
click at [56, 277] on input "First Name" at bounding box center [211, 275] width 356 height 14
type input "r"
type input "Ridge"
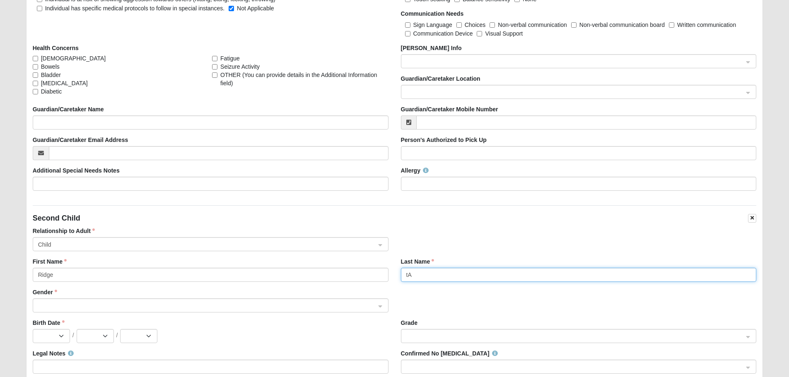
type input "t"
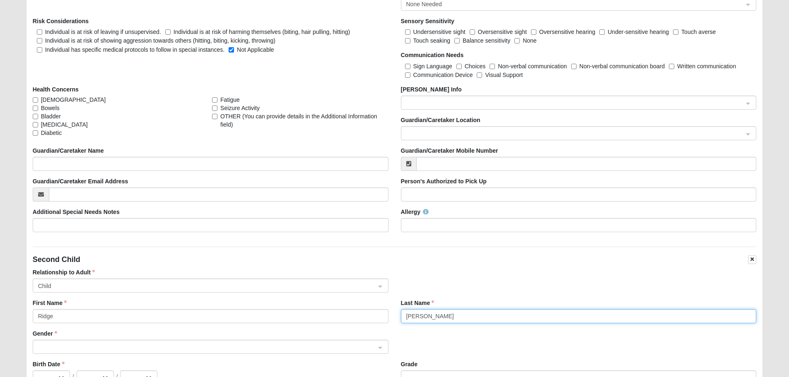
scroll to position [1243, 0]
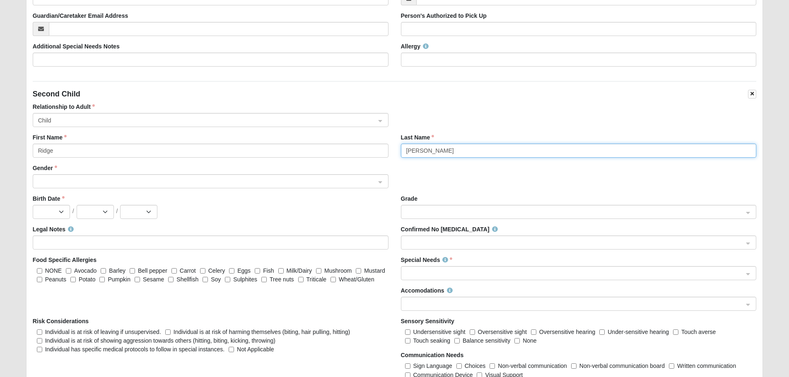
click at [74, 184] on span at bounding box center [207, 181] width 338 height 9
type input "[PERSON_NAME]"
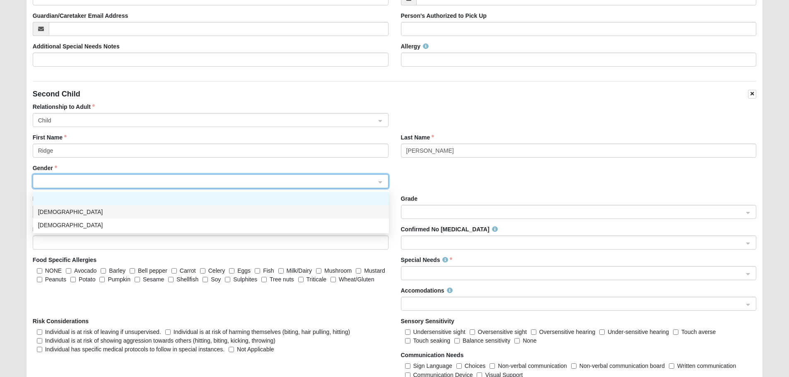
drag, startPoint x: 60, startPoint y: 211, endPoint x: 81, endPoint y: 208, distance: 20.6
click at [61, 211] on div "[DEMOGRAPHIC_DATA]" at bounding box center [211, 212] width 346 height 9
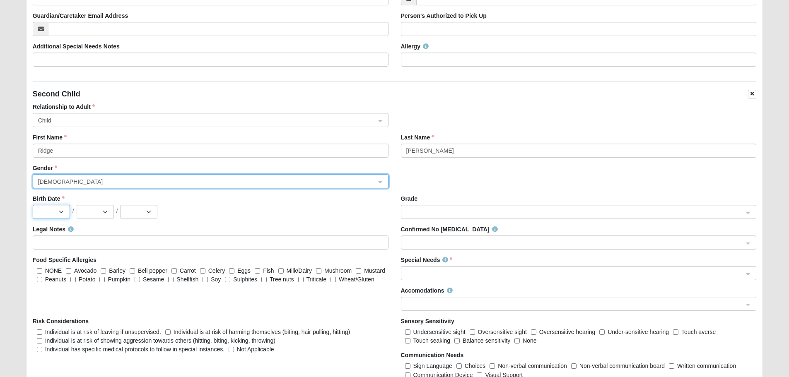
click at [55, 212] on select "Jan Feb Mar Apr May Jun [DATE] Aug Sep Oct Nov Dec" at bounding box center [51, 212] width 37 height 14
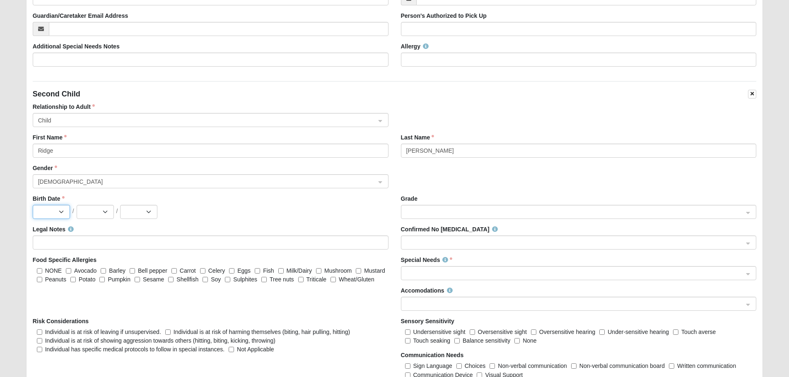
click at [48, 210] on select "Jan Feb Mar Apr May Jun [DATE] Aug Sep Oct Nov Dec" at bounding box center [51, 212] width 37 height 14
select select "8"
click at [33, 205] on select "Jan Feb Mar Apr May Jun [DATE] Aug Sep Oct Nov Dec" at bounding box center [51, 212] width 37 height 14
click at [100, 205] on select "1 2 3 4 5 6 7 8 9 10 11 12 13 14 15 16 17 18 19 20 21 22 23 24 25 26 27 28 29 3…" at bounding box center [95, 212] width 37 height 14
select select "30"
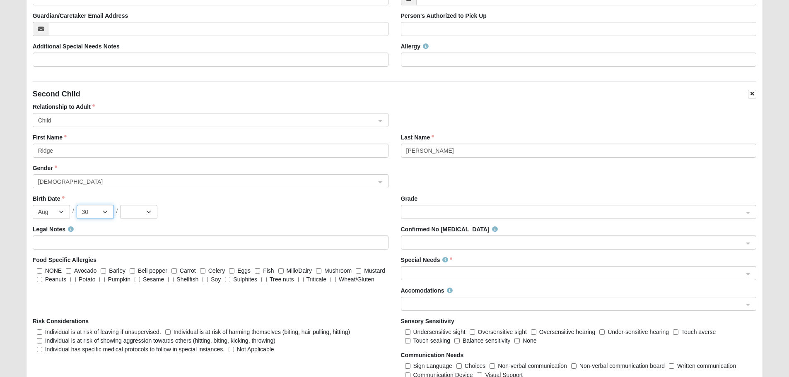
click at [77, 205] on select "1 2 3 4 5 6 7 8 9 10 11 12 13 14 15 16 17 18 19 20 21 22 23 24 25 26 27 28 29 3…" at bounding box center [95, 212] width 37 height 14
click at [141, 212] on select "2025 2024 2023 2022 2021 2020 2019 2018 2017 2016 2015 2014 2013 2012 2011 2010…" at bounding box center [138, 212] width 37 height 14
select select "2024"
click at [120, 205] on select "2025 2024 2023 2022 2021 2020 2019 2018 2017 2016 2015 2014 2013 2012 2011 2010…" at bounding box center [138, 212] width 37 height 14
click at [470, 211] on span at bounding box center [575, 212] width 338 height 9
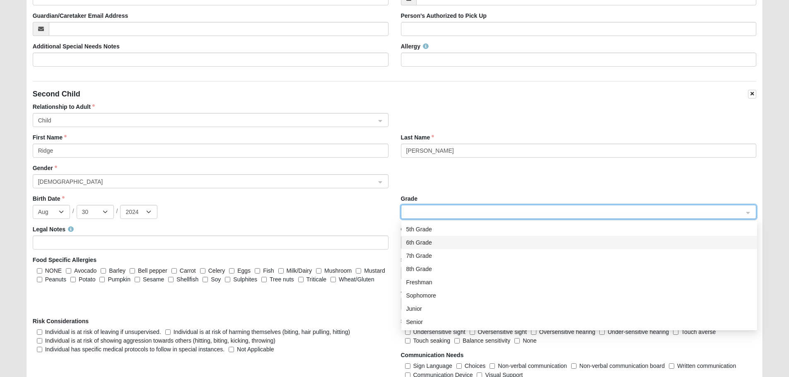
scroll to position [0, 0]
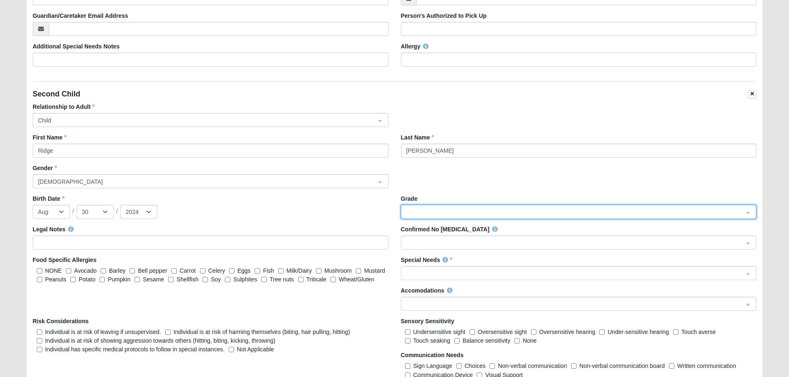
click at [474, 163] on div "Last Name [PERSON_NAME]" at bounding box center [579, 148] width 368 height 31
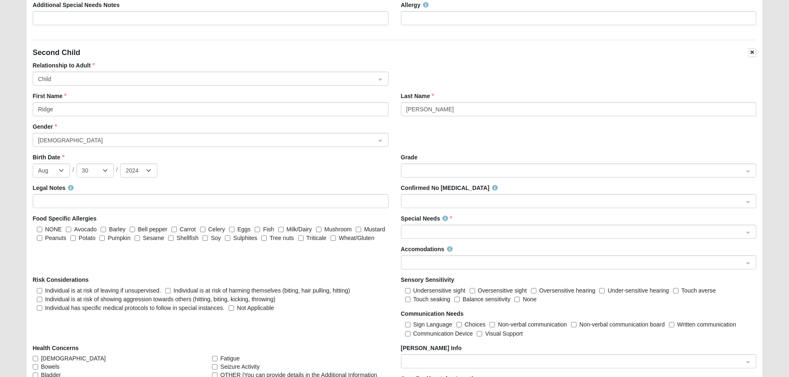
scroll to position [1325, 0]
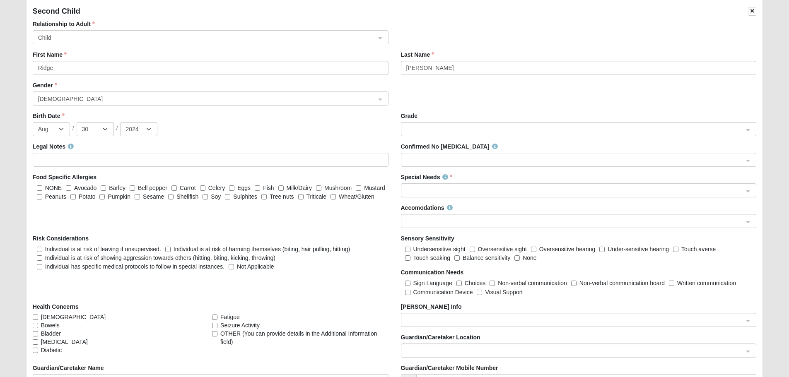
click at [431, 190] on span at bounding box center [575, 190] width 338 height 9
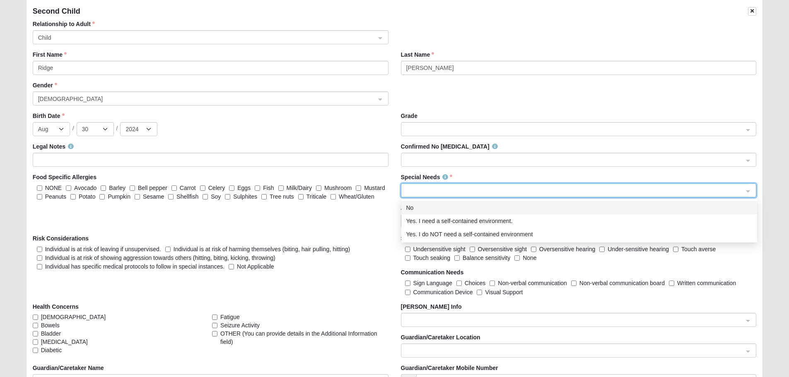
click at [428, 209] on div "No" at bounding box center [579, 207] width 346 height 9
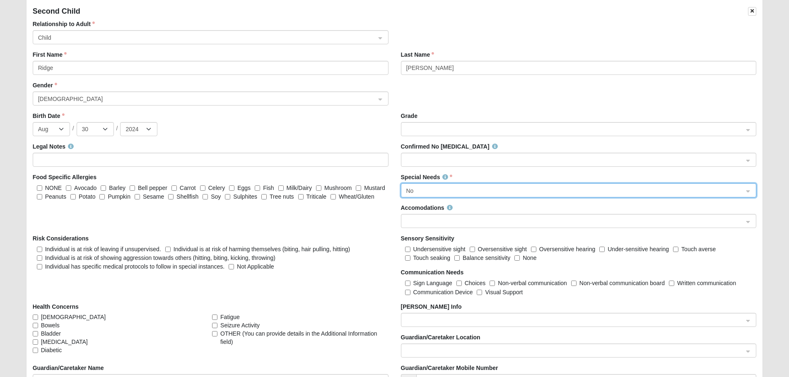
click at [448, 156] on span at bounding box center [575, 160] width 338 height 9
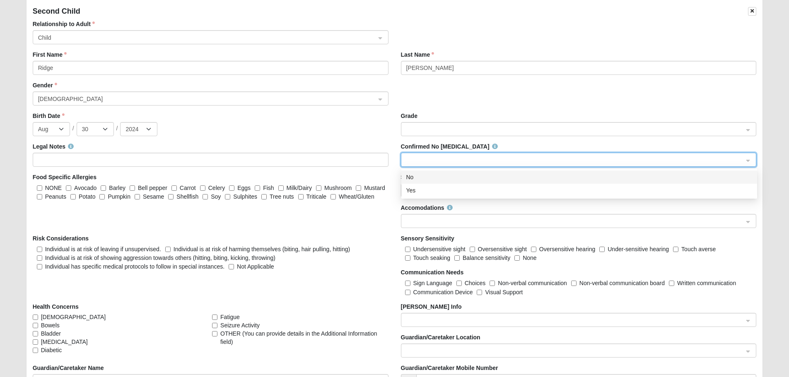
drag, startPoint x: 425, startPoint y: 178, endPoint x: 436, endPoint y: 210, distance: 33.8
click at [425, 178] on div "No" at bounding box center [579, 177] width 346 height 9
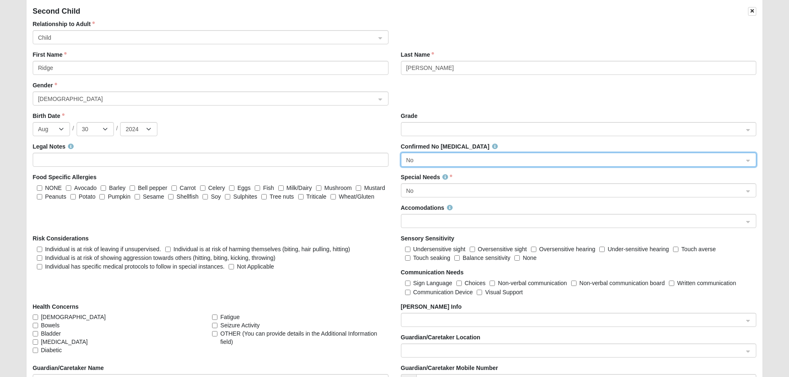
click at [434, 222] on span at bounding box center [575, 221] width 338 height 9
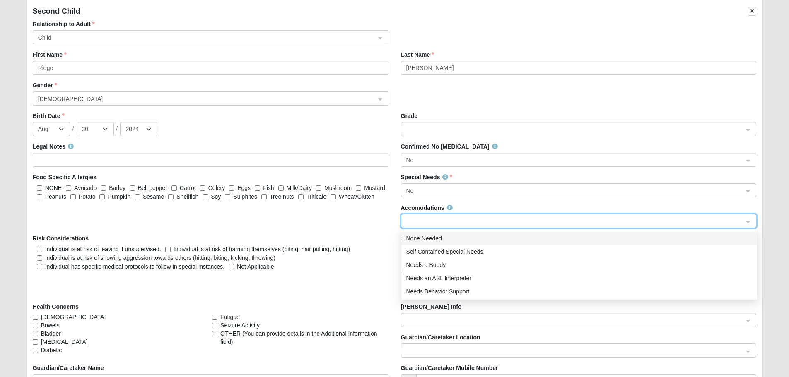
click at [432, 238] on div "None Needed" at bounding box center [579, 238] width 346 height 9
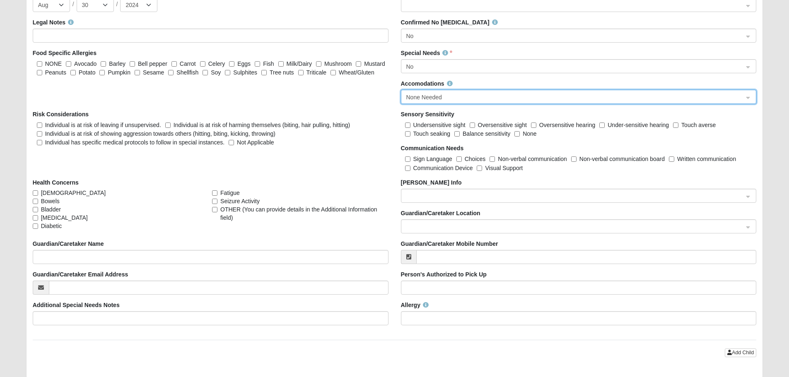
scroll to position [1533, 0]
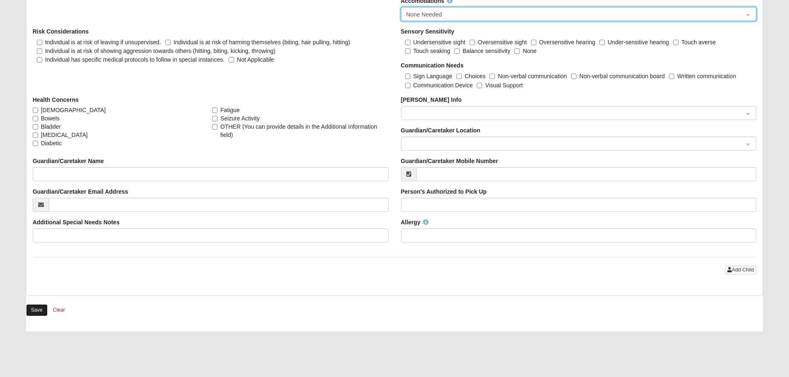
click at [45, 307] on button "Save" at bounding box center [37, 310] width 22 height 12
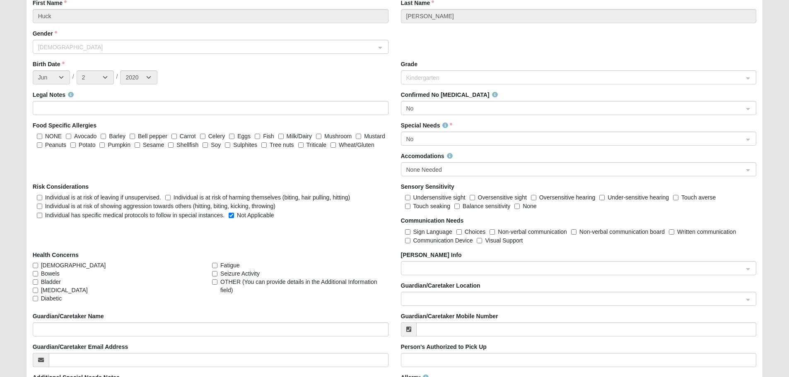
scroll to position [1118, 0]
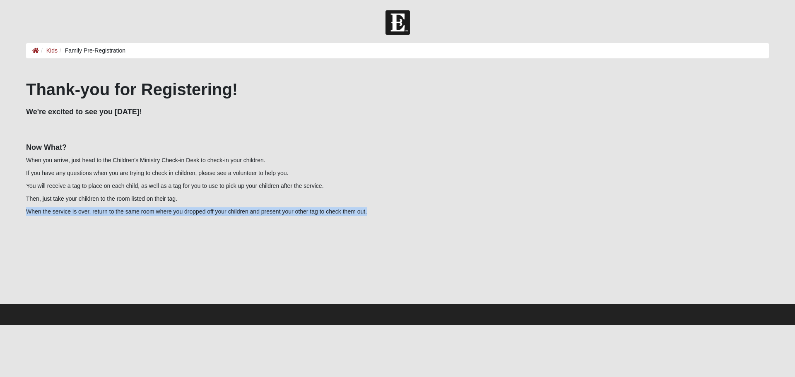
drag, startPoint x: 328, startPoint y: 208, endPoint x: 23, endPoint y: 206, distance: 304.4
click at [23, 206] on div "Thank-you for Registering! We're excited to see you [DATE]! Now What? When you …" at bounding box center [397, 185] width 755 height 236
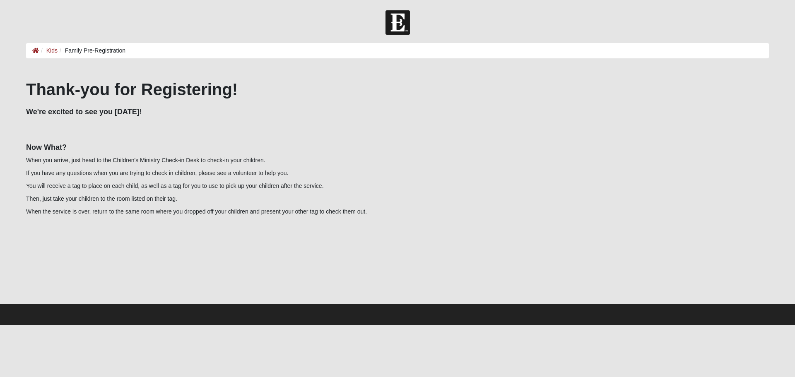
drag, startPoint x: 147, startPoint y: 258, endPoint x: 153, endPoint y: 254, distance: 6.8
click at [148, 259] on div at bounding box center [397, 261] width 743 height 83
